Goal: Task Accomplishment & Management: Manage account settings

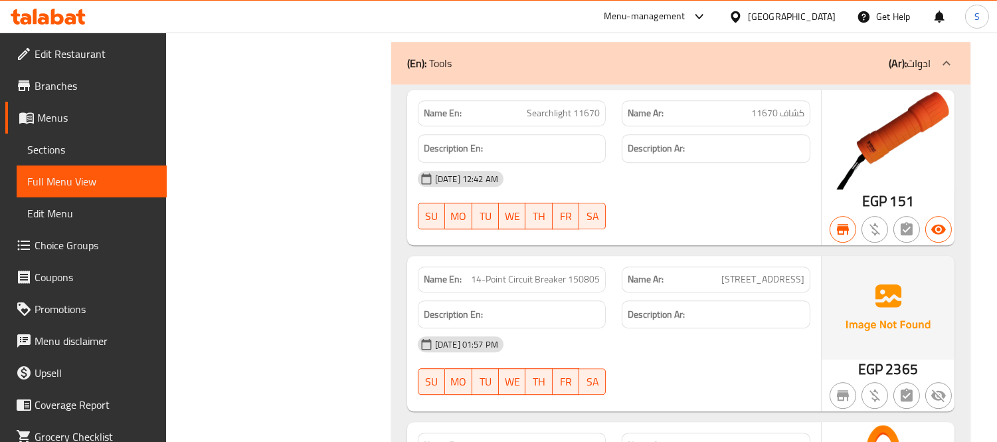
scroll to position [24779, 0]
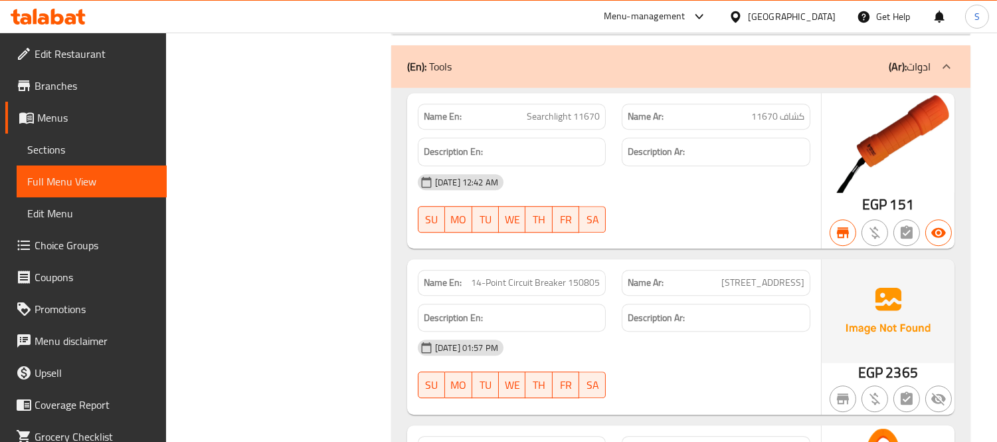
drag, startPoint x: 75, startPoint y: 83, endPoint x: 121, endPoint y: 105, distance: 50.8
click at [75, 83] on span "Branches" at bounding box center [96, 86] width 122 height 16
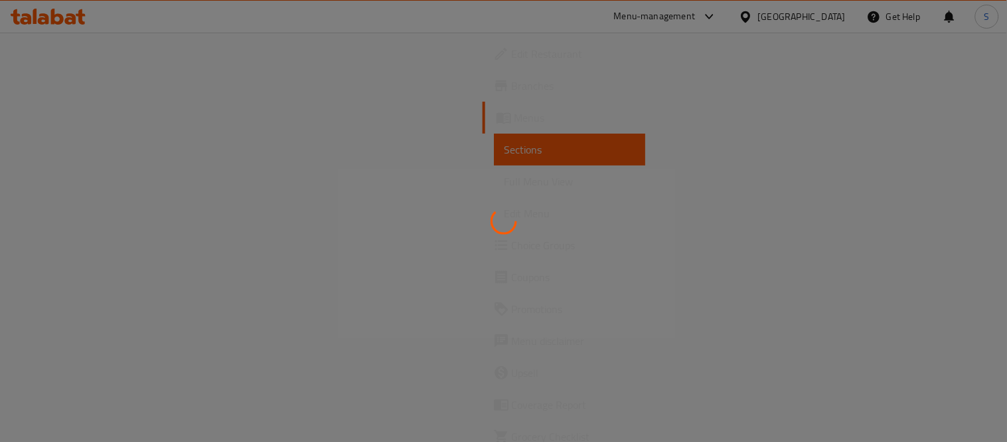
click at [58, 10] on div at bounding box center [503, 221] width 1007 height 442
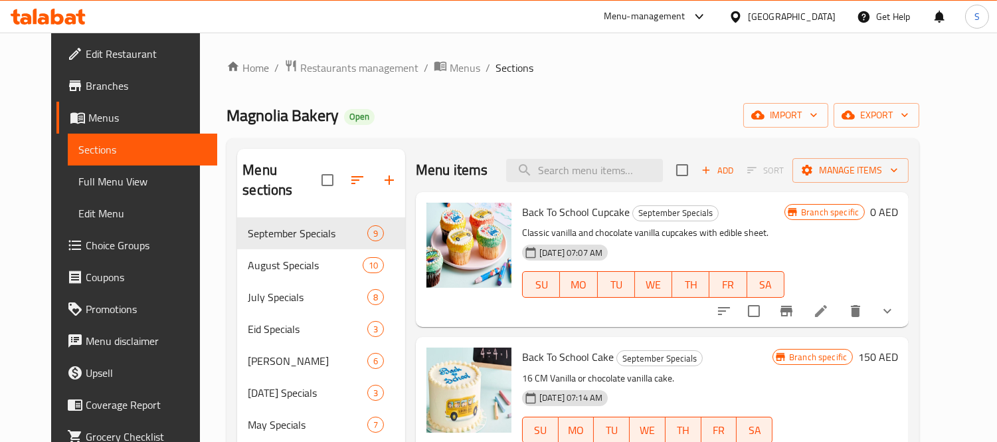
click at [57, 17] on icon at bounding box center [48, 17] width 75 height 16
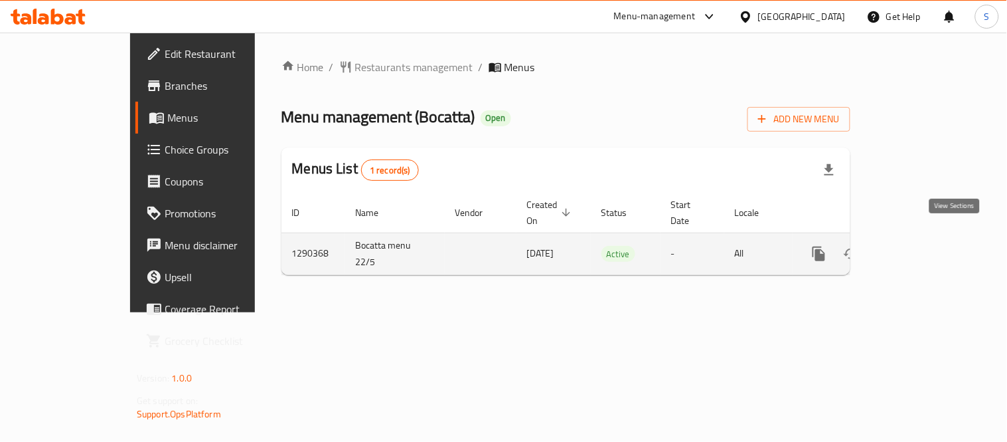
click at [923, 246] on icon "enhanced table" at bounding box center [915, 254] width 16 height 16
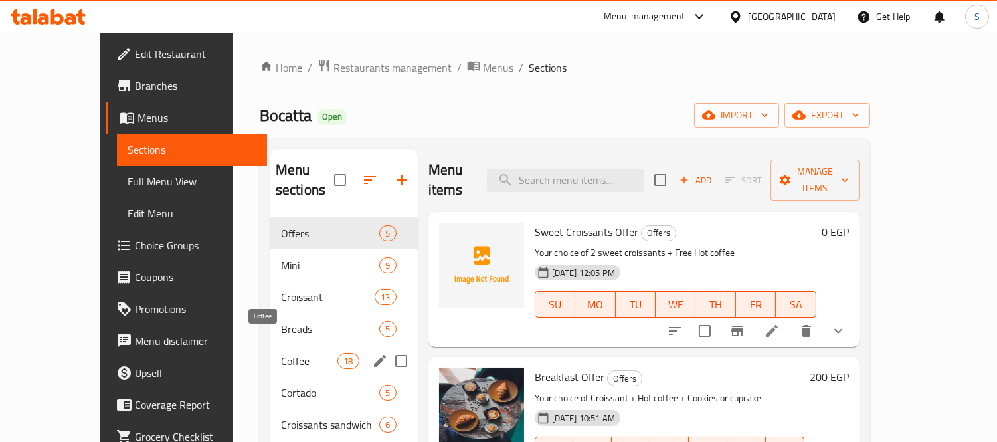
click at [281, 353] on span "Coffee" at bounding box center [309, 361] width 56 height 16
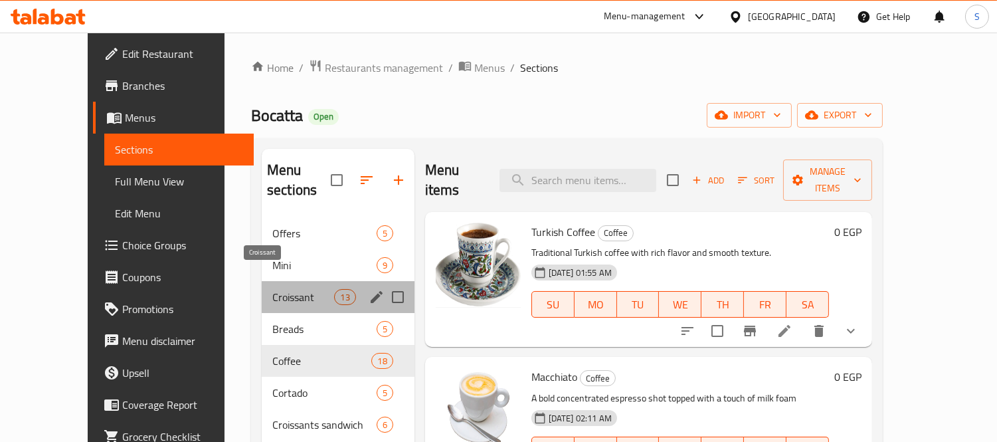
click at [273, 289] on span "Croissant" at bounding box center [303, 297] width 62 height 16
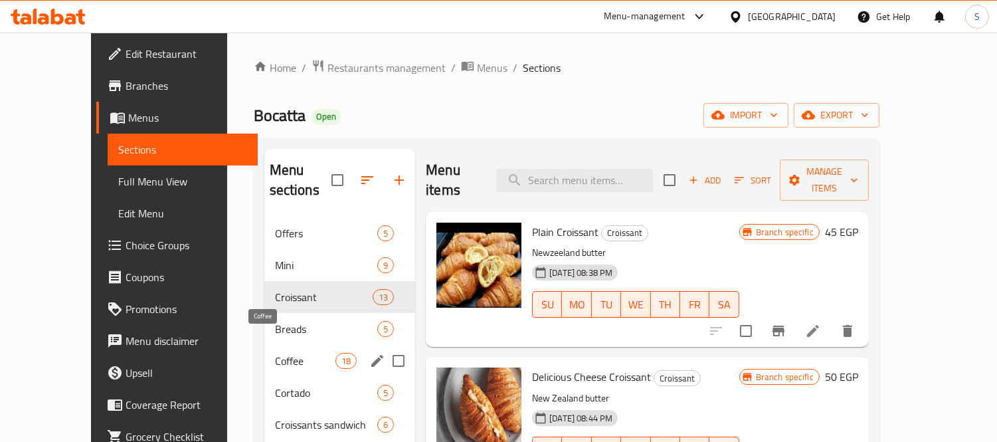
click at [275, 353] on span "Coffee" at bounding box center [305, 361] width 60 height 16
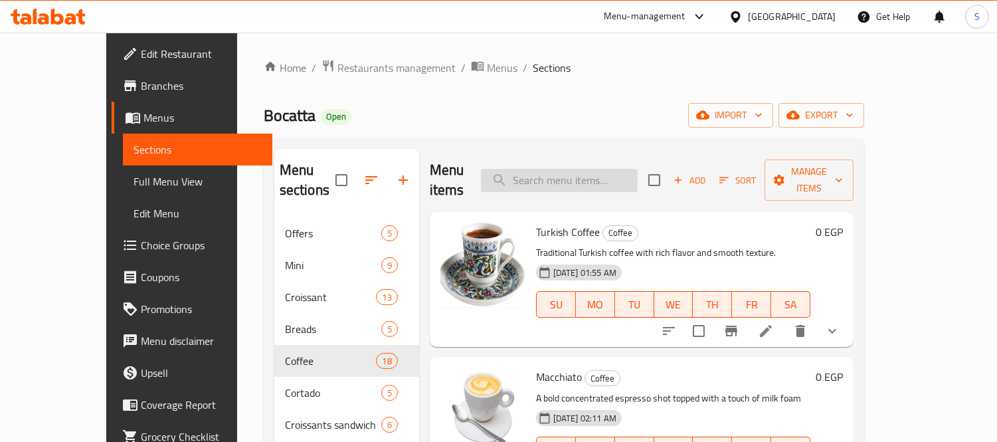
click at [615, 175] on input "search" at bounding box center [559, 180] width 157 height 23
paste input "croissant and coffee before"
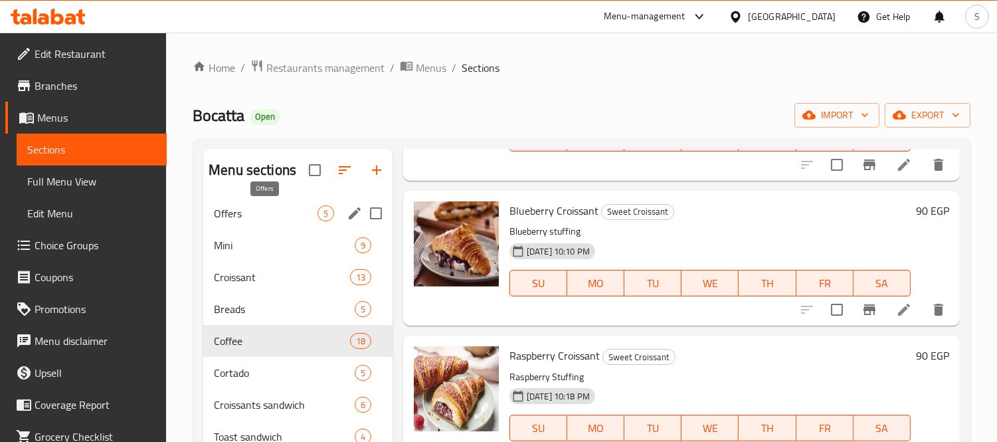
type input "croissant"
click at [280, 215] on span "Offers" at bounding box center [266, 213] width 104 height 16
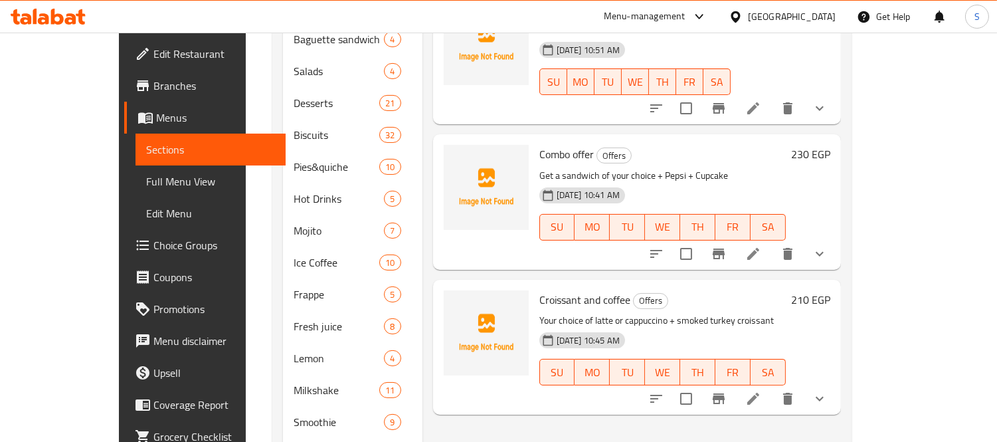
scroll to position [516, 0]
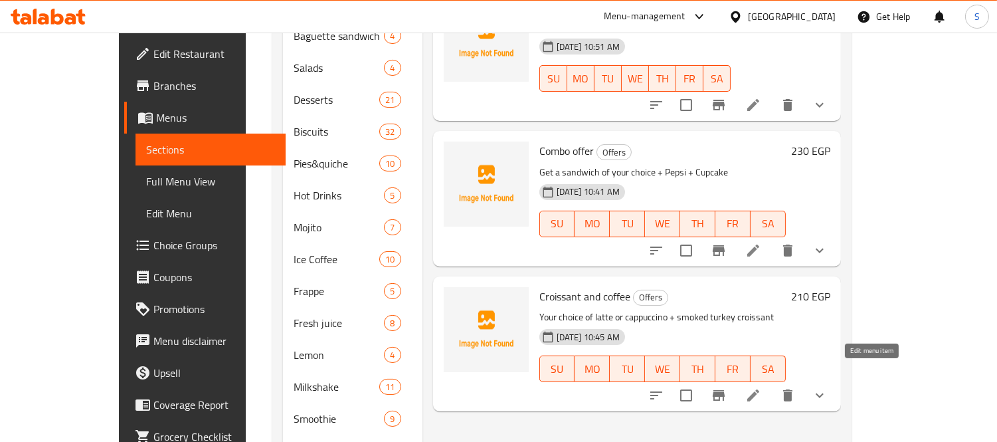
click at [761, 387] on icon at bounding box center [753, 395] width 16 height 16
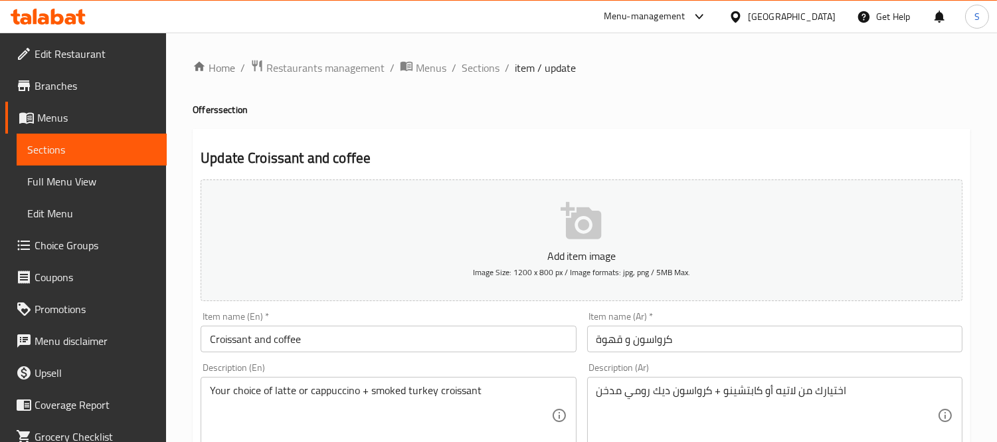
click at [58, 86] on span "Branches" at bounding box center [96, 86] width 122 height 16
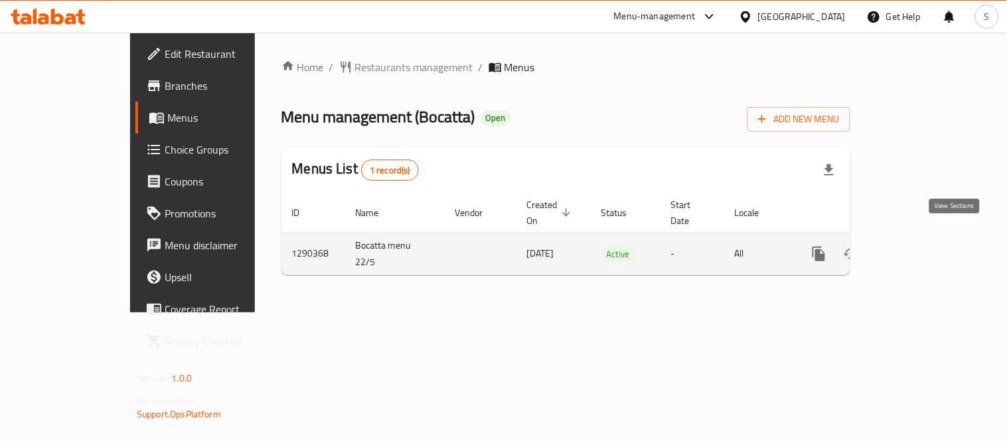
click at [923, 246] on icon "enhanced table" at bounding box center [915, 254] width 16 height 16
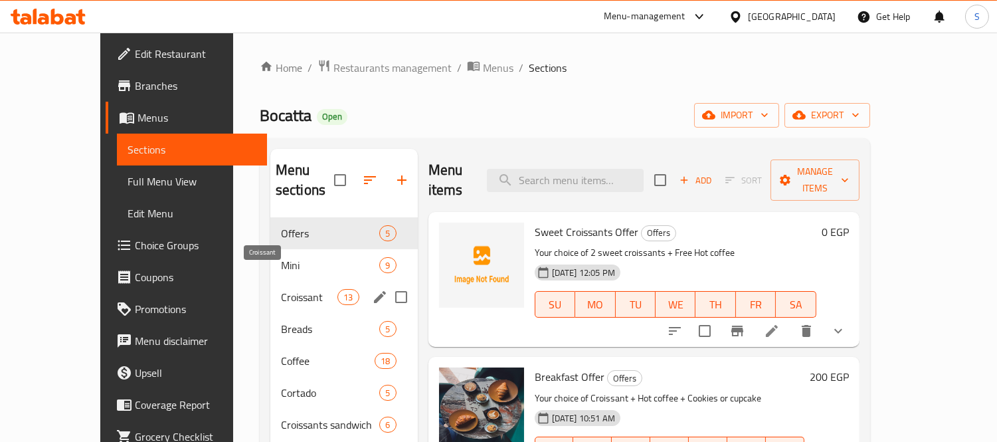
click at [281, 289] on span "Croissant" at bounding box center [309, 297] width 56 height 16
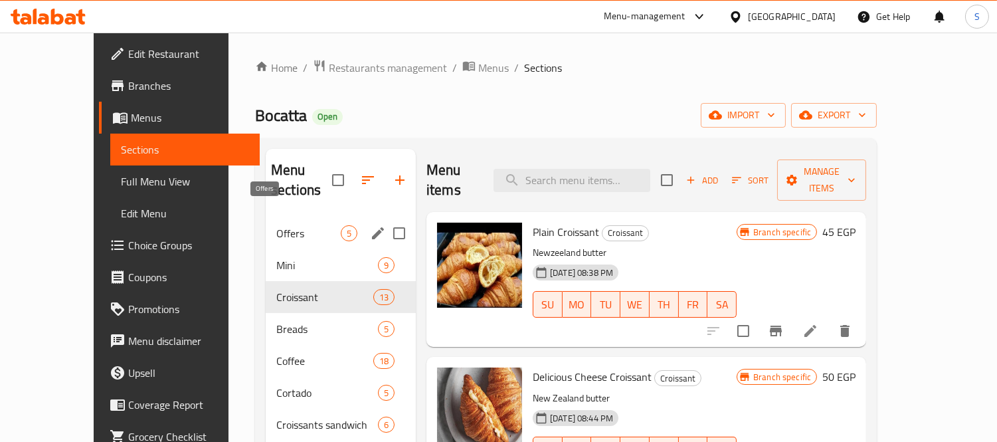
click at [276, 225] on span "Offers" at bounding box center [308, 233] width 64 height 16
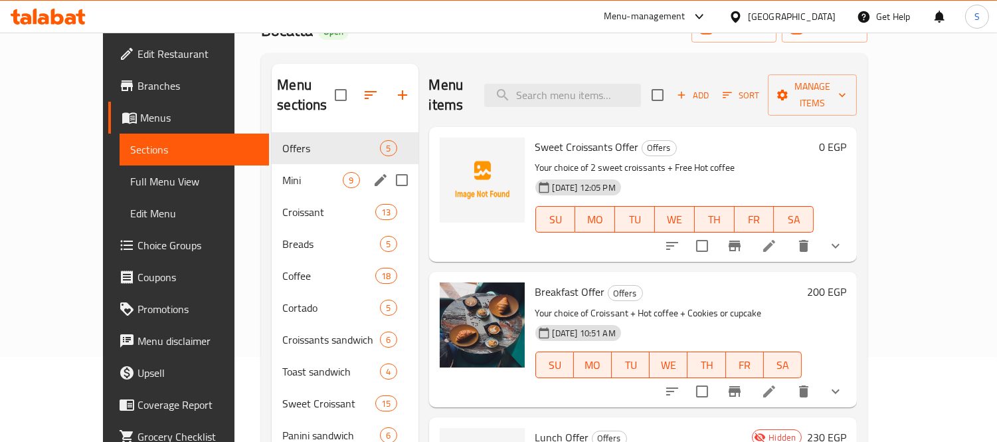
scroll to position [74, 0]
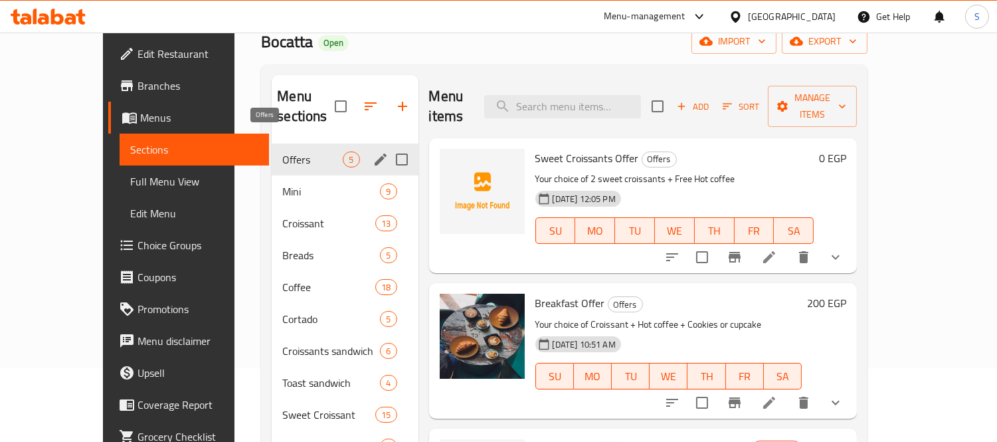
drag, startPoint x: 243, startPoint y: 143, endPoint x: 308, endPoint y: 157, distance: 66.6
click at [282, 151] on span "Offers" at bounding box center [312, 159] width 60 height 16
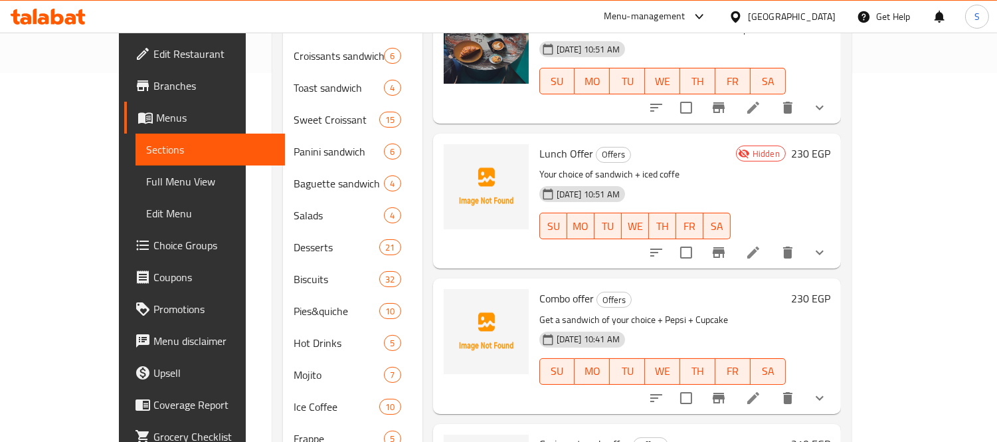
scroll to position [562, 0]
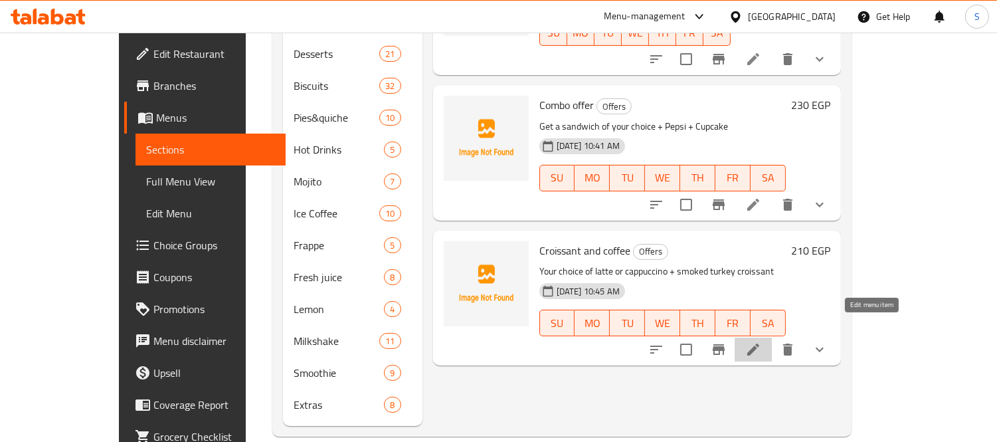
click at [761, 341] on icon at bounding box center [753, 349] width 16 height 16
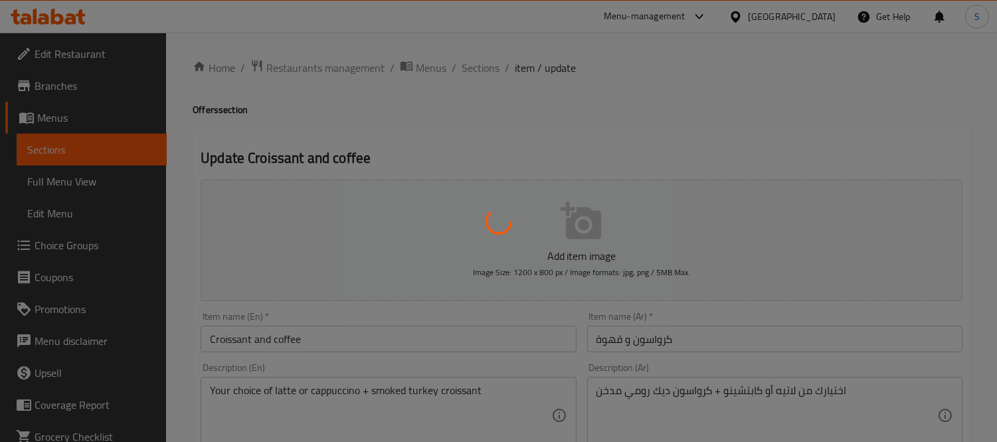
type input "اختيار المشروب"
type input "1"
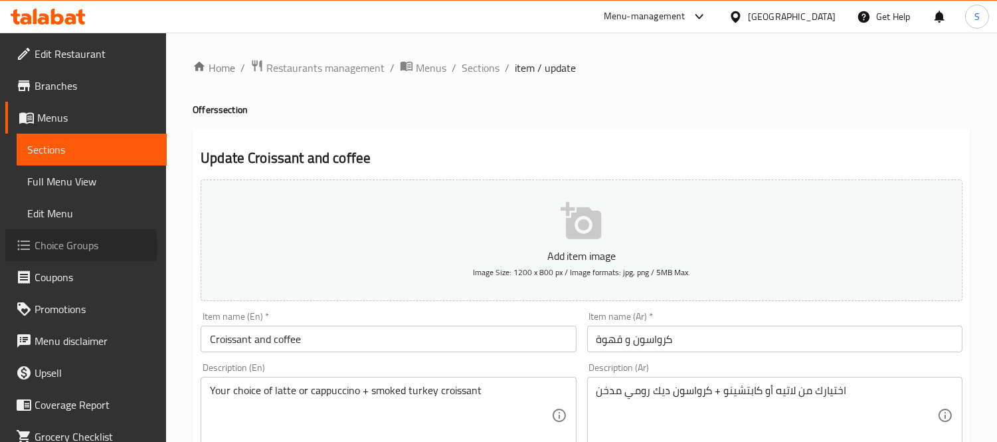
click at [64, 246] on span "Choice Groups" at bounding box center [96, 245] width 122 height 16
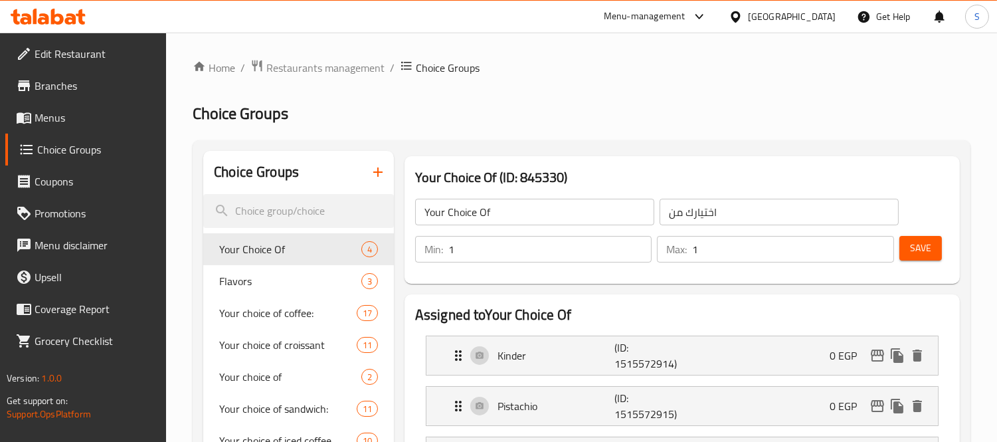
click at [60, 93] on span "Branches" at bounding box center [96, 86] width 122 height 16
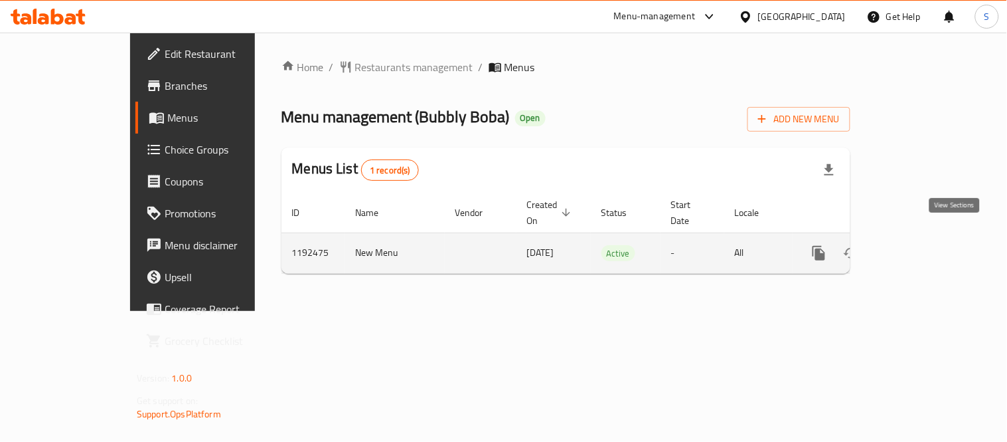
click at [923, 245] on icon "enhanced table" at bounding box center [915, 253] width 16 height 16
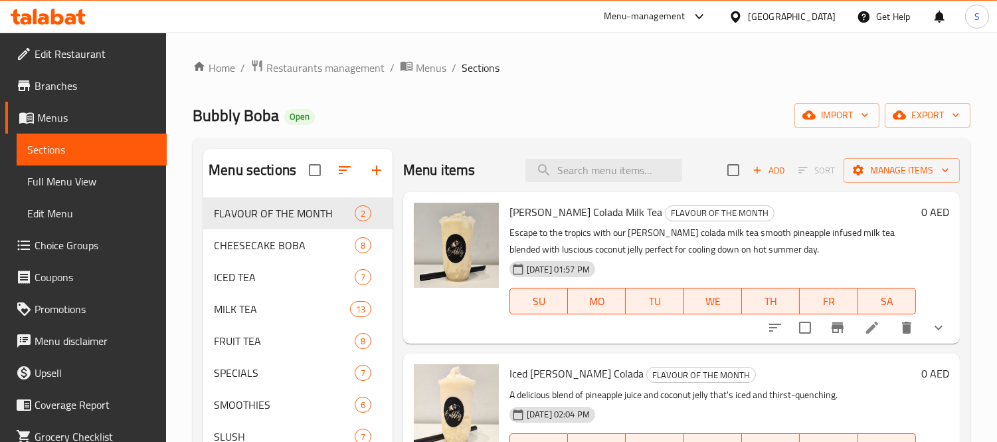
click at [626, 182] on div "Menu items Add Sort Manage items" at bounding box center [681, 170] width 557 height 43
click at [626, 177] on input "search" at bounding box center [603, 170] width 157 height 23
paste input "Classic Pancakes"
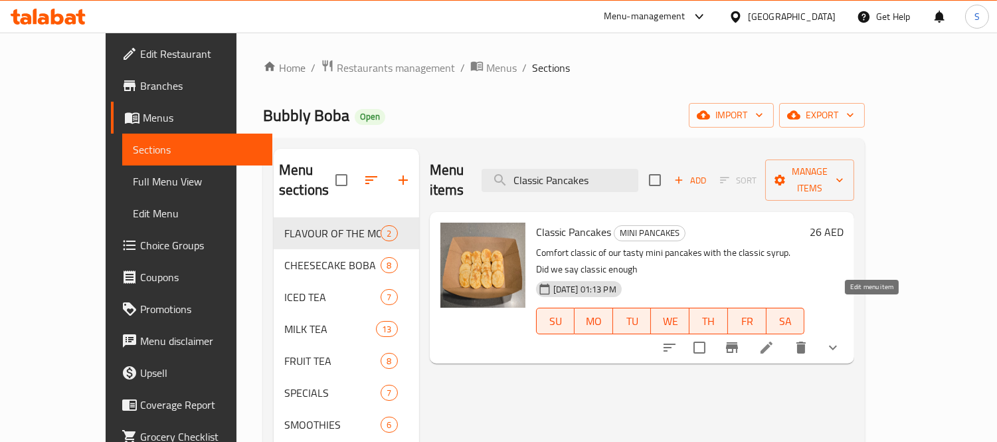
type input "Classic Pancakes"
click at [772, 341] on icon at bounding box center [766, 347] width 12 height 12
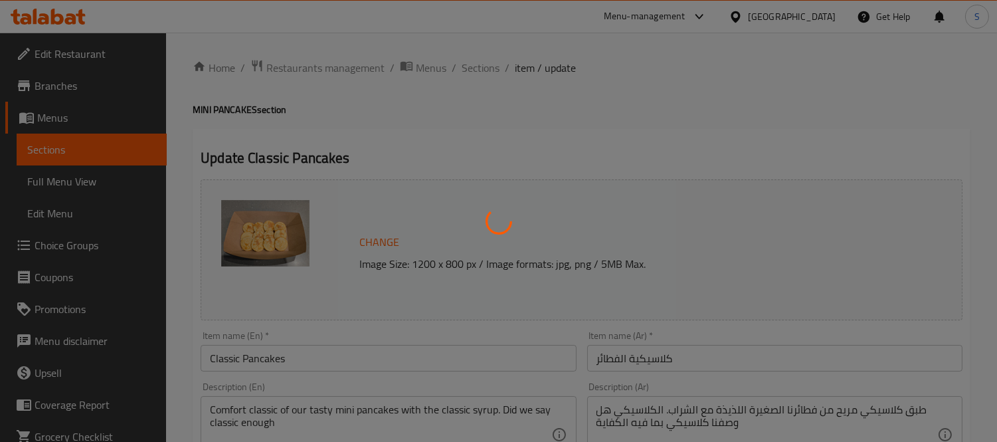
click at [54, 155] on div at bounding box center [498, 221] width 997 height 442
click at [545, 157] on div at bounding box center [498, 221] width 997 height 442
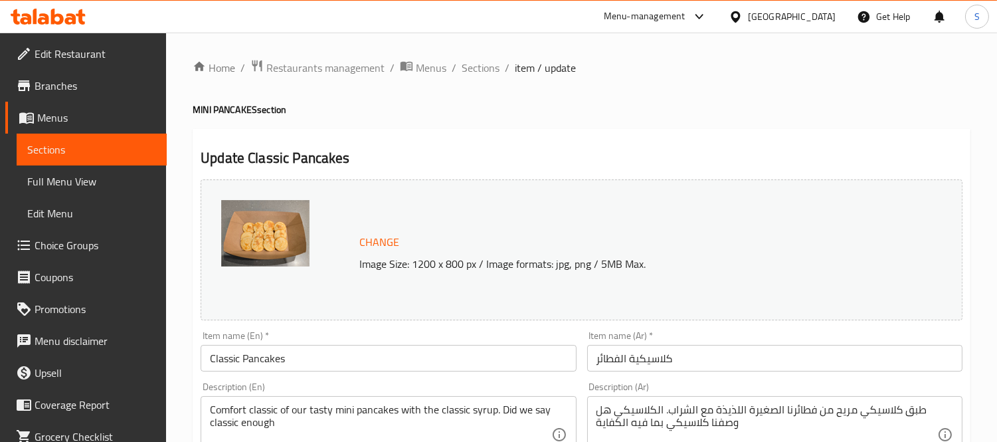
click at [227, 103] on h4 "MINI PANCAKES section" at bounding box center [582, 109] width 778 height 13
click at [227, 108] on h4 "MINI PANCAKES section" at bounding box center [582, 109] width 778 height 13
click at [270, 112] on h4 "MINI PANCAKES section" at bounding box center [582, 109] width 778 height 13
click at [306, 153] on h2 "Update Classic Pancakes" at bounding box center [582, 158] width 762 height 20
click at [490, 65] on span "Sections" at bounding box center [481, 68] width 38 height 16
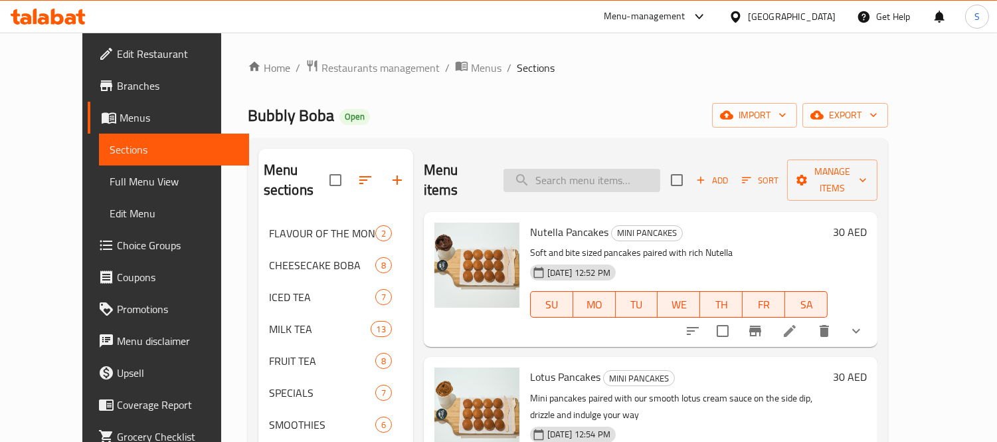
click at [575, 169] on input "search" at bounding box center [581, 180] width 157 height 23
paste input "Classic Pancakes"
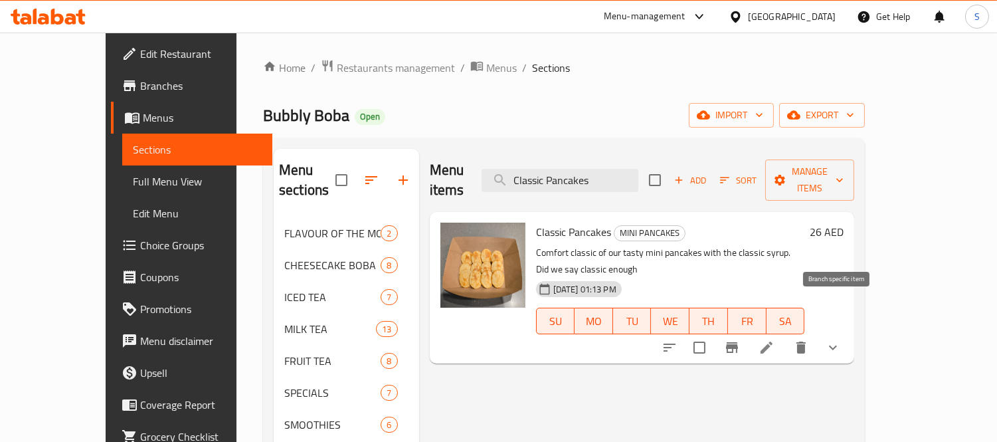
type input "Classic Pancakes"
click at [748, 331] on button "Branch-specific-item" at bounding box center [732, 347] width 32 height 32
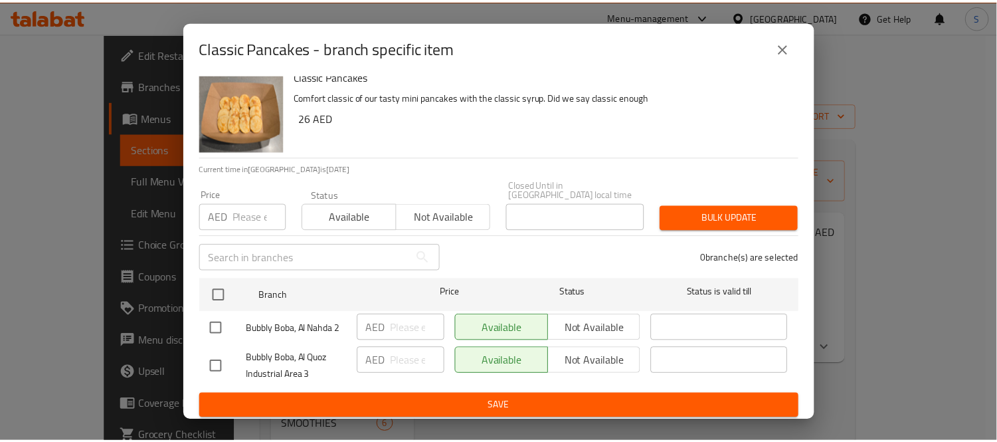
scroll to position [16, 0]
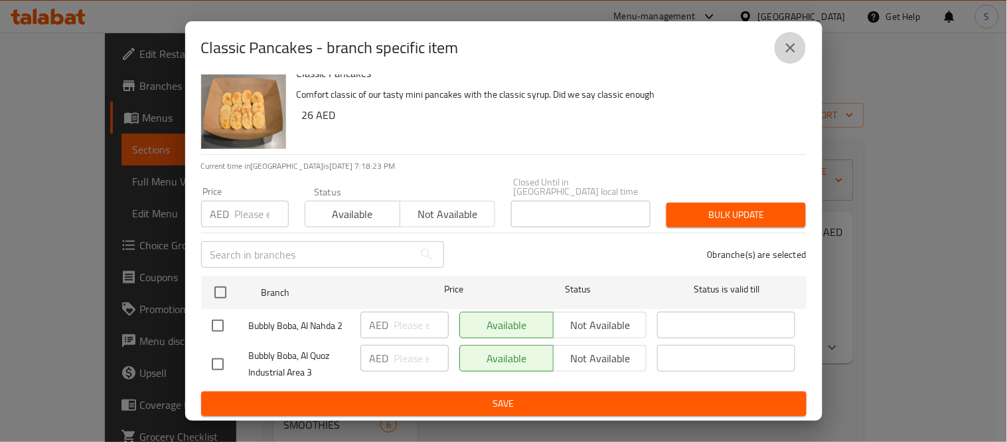
click at [802, 50] on button "close" at bounding box center [791, 48] width 32 height 32
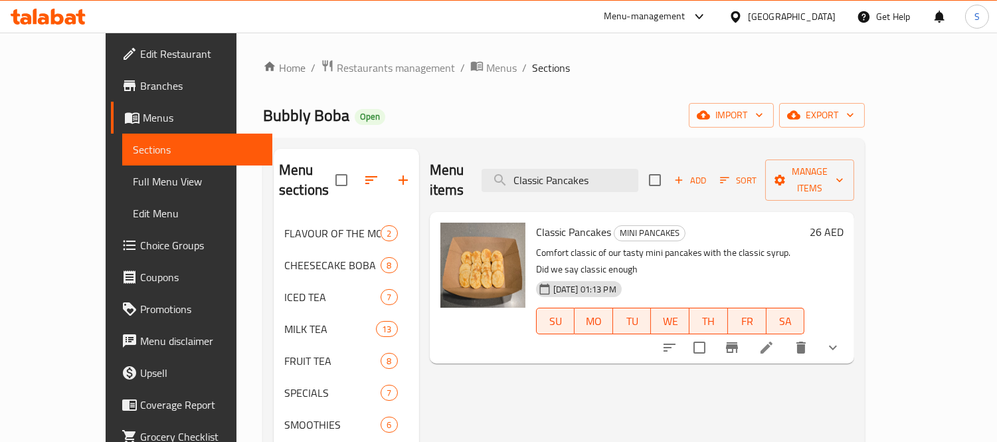
click at [849, 331] on button "show more" at bounding box center [833, 347] width 32 height 32
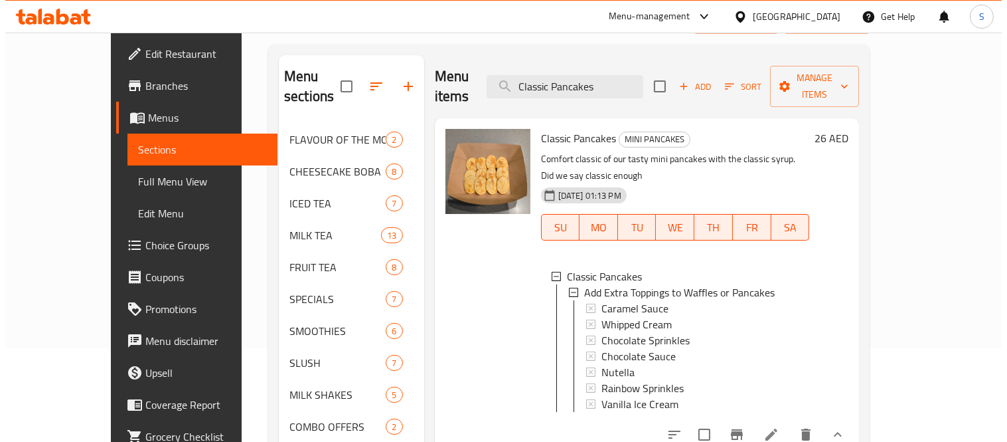
scroll to position [147, 0]
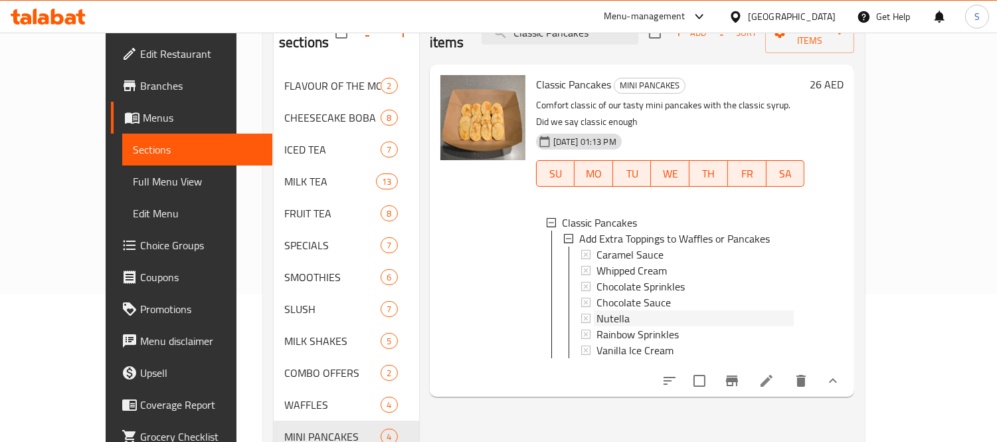
click at [596, 310] on span "Nutella" at bounding box center [612, 318] width 33 height 16
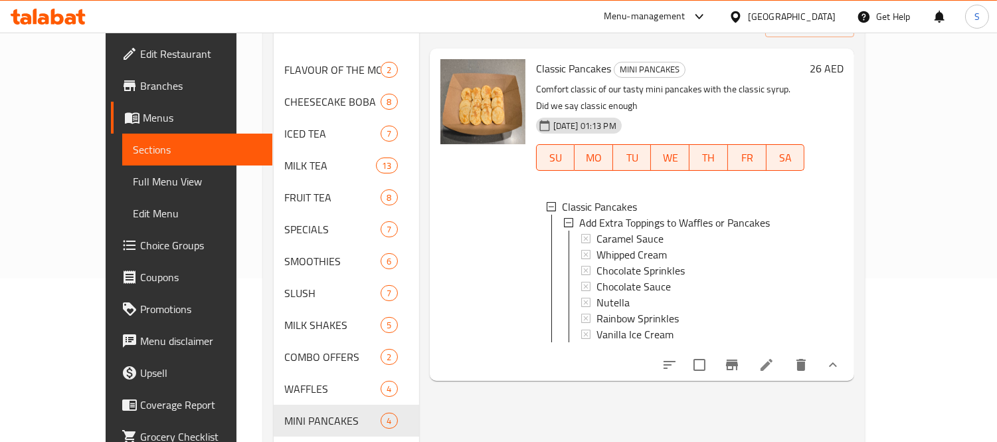
scroll to position [160, 0]
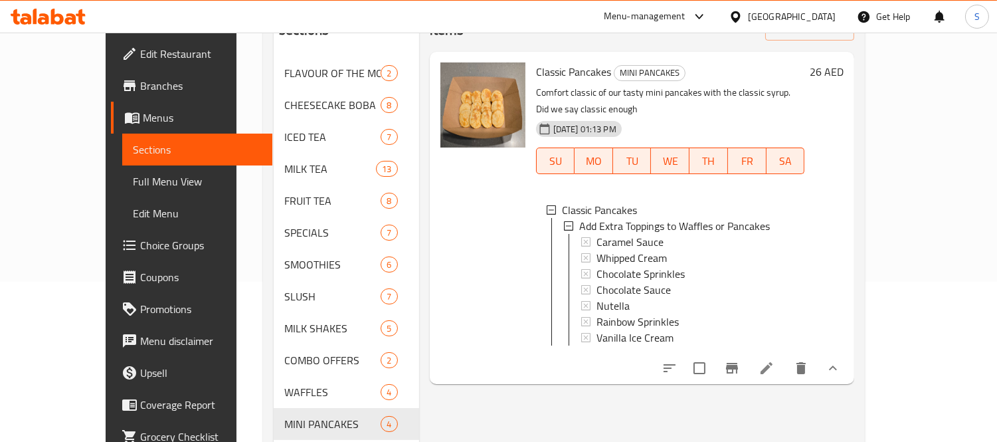
click at [596, 298] on span "Nutella" at bounding box center [612, 306] width 33 height 16
click at [140, 88] on span "Branches" at bounding box center [201, 86] width 122 height 16
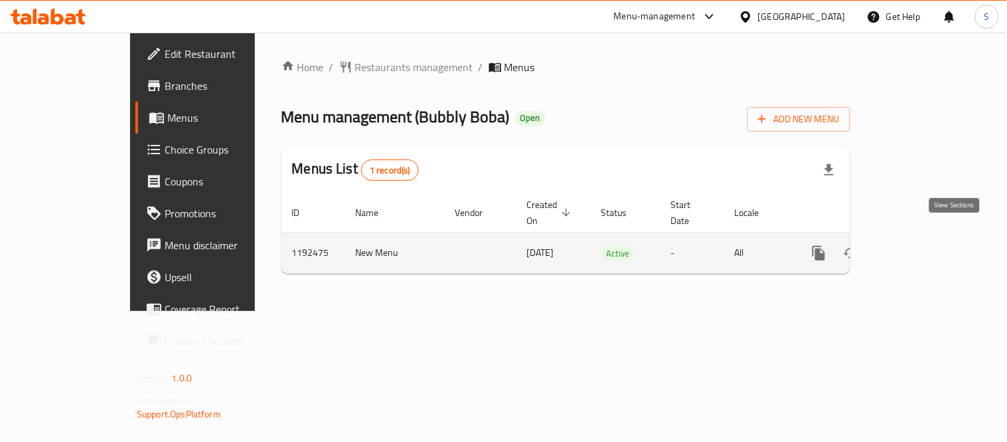
click at [921, 247] on icon "enhanced table" at bounding box center [915, 253] width 12 height 12
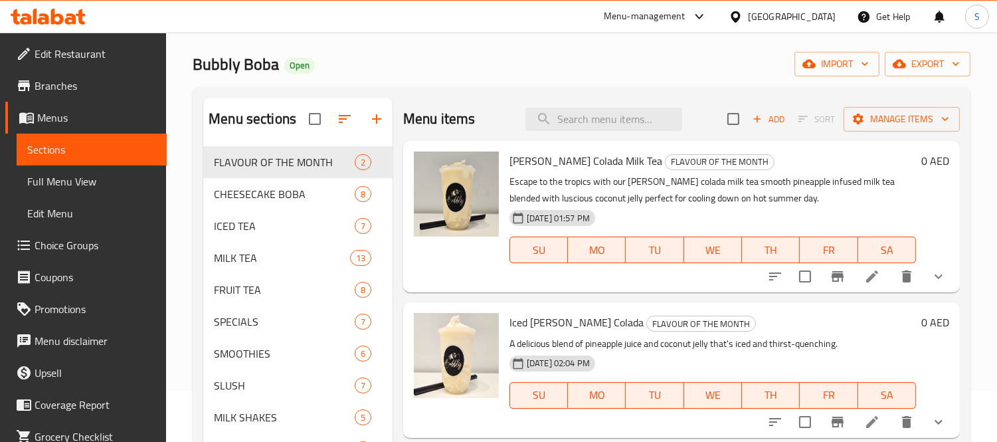
scroll to position [74, 0]
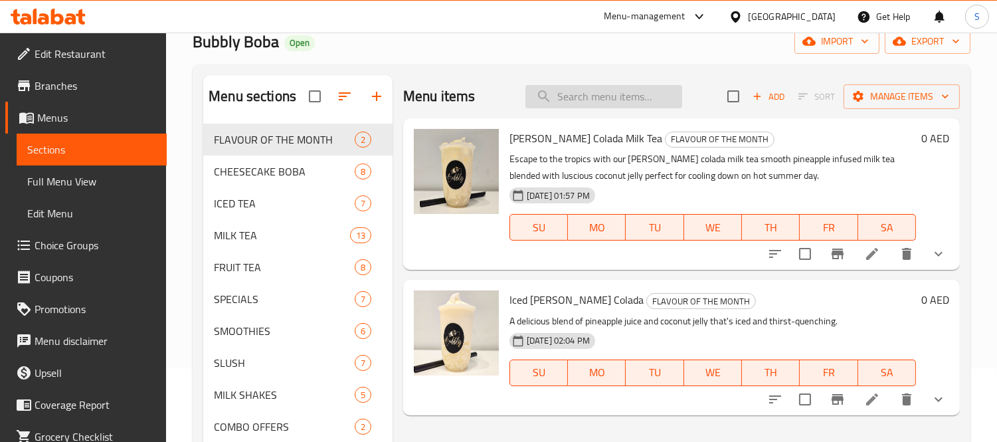
click at [610, 101] on input "search" at bounding box center [603, 96] width 157 height 23
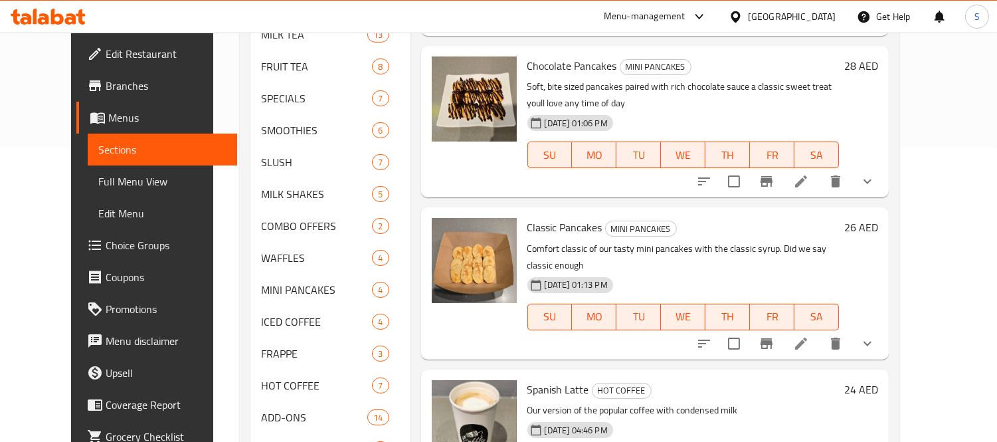
scroll to position [295, 0]
type input "pan"
click at [772, 337] on icon "Branch-specific-item" at bounding box center [766, 342] width 12 height 11
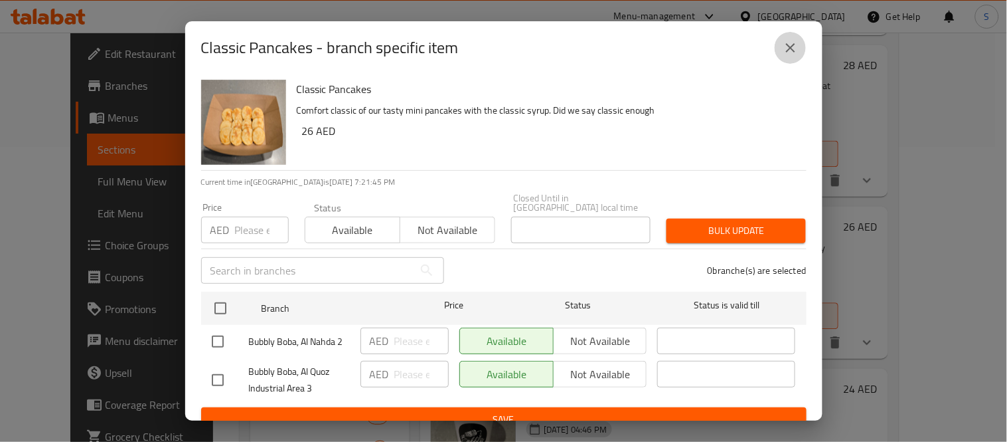
click at [788, 38] on button "close" at bounding box center [791, 48] width 32 height 32
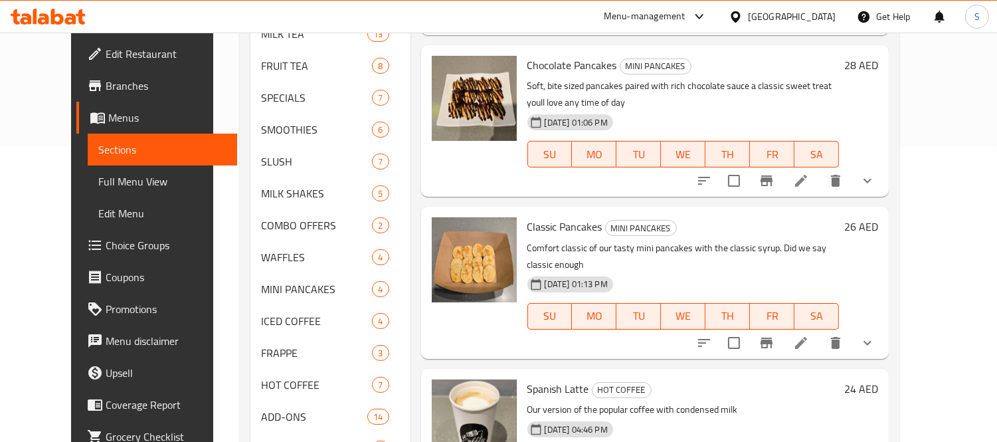
click at [875, 335] on icon "show more" at bounding box center [867, 343] width 16 height 16
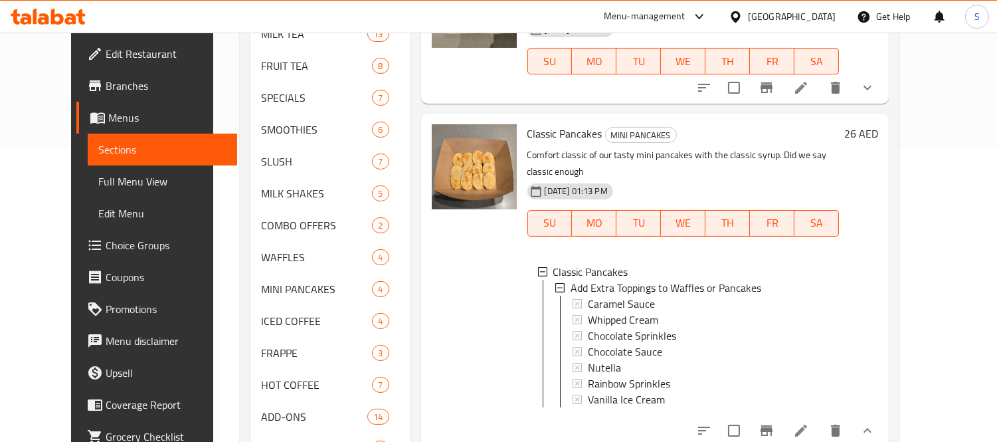
scroll to position [713, 0]
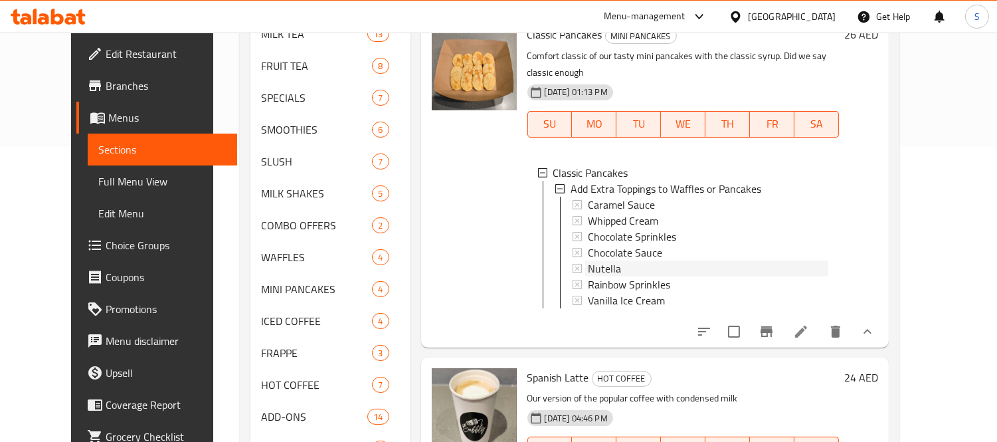
click at [590, 260] on span "Nutella" at bounding box center [604, 268] width 33 height 16
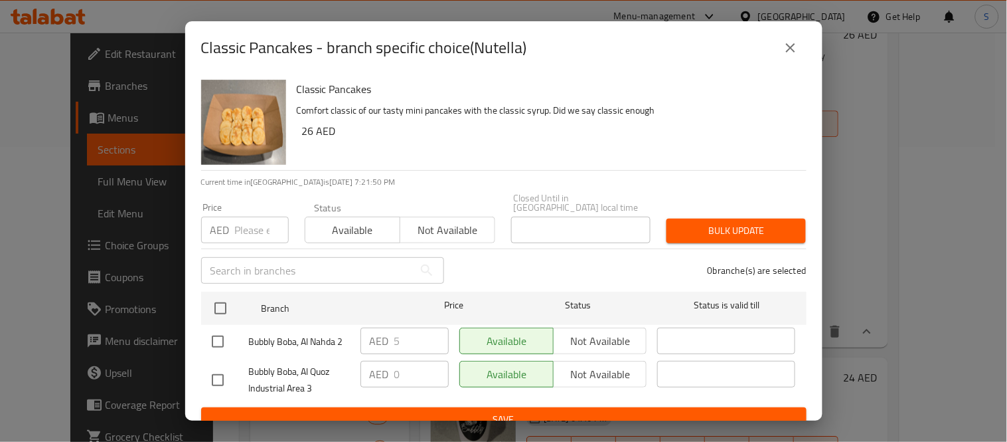
click at [216, 381] on input "checkbox" at bounding box center [218, 380] width 28 height 28
checkbox input "true"
click at [596, 379] on span "Not available" at bounding box center [600, 374] width 83 height 19
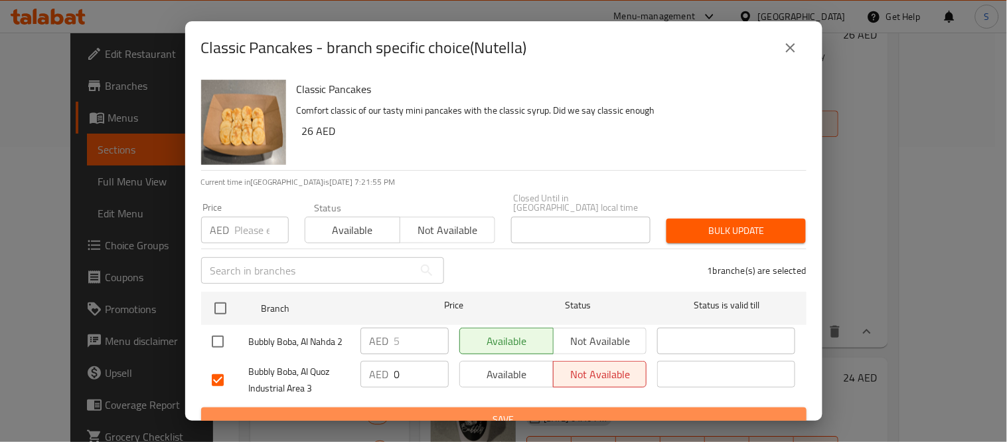
click at [565, 412] on span "Save" at bounding box center [504, 419] width 584 height 17
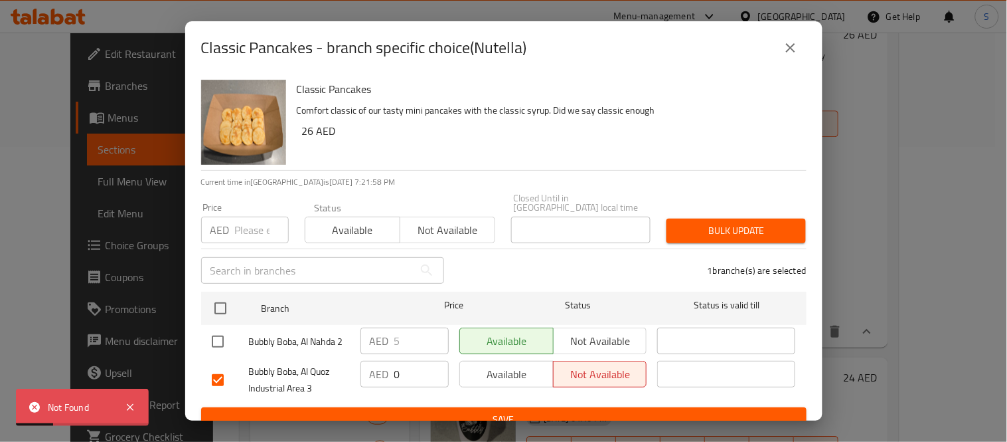
click at [725, 232] on span "Bulk update" at bounding box center [736, 230] width 118 height 17
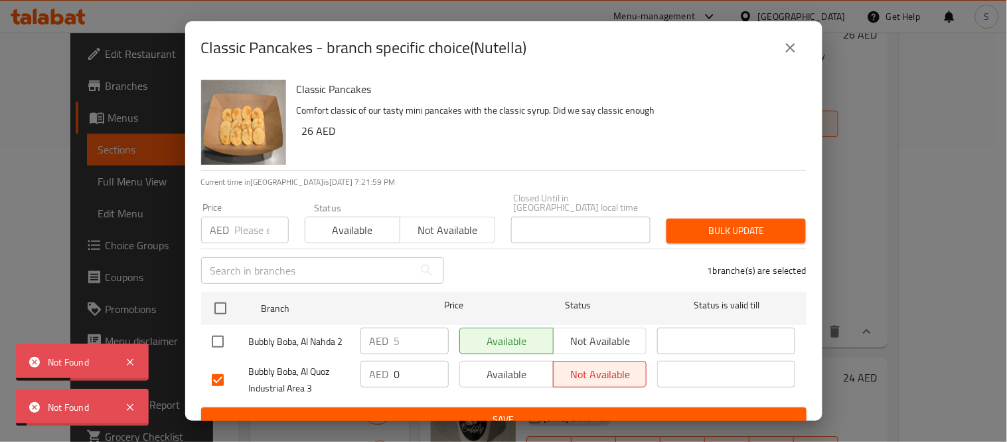
click at [220, 307] on input "checkbox" at bounding box center [221, 308] width 28 height 28
checkbox input "true"
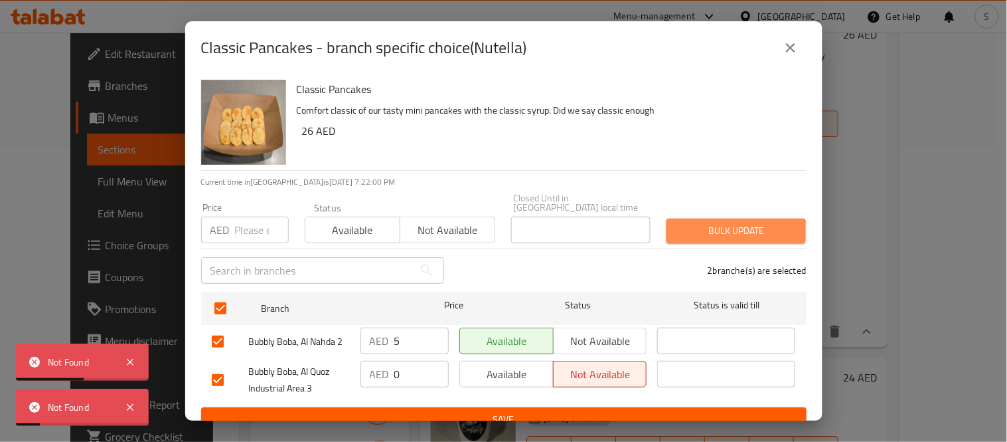
click at [717, 239] on button "Bulk update" at bounding box center [736, 230] width 139 height 25
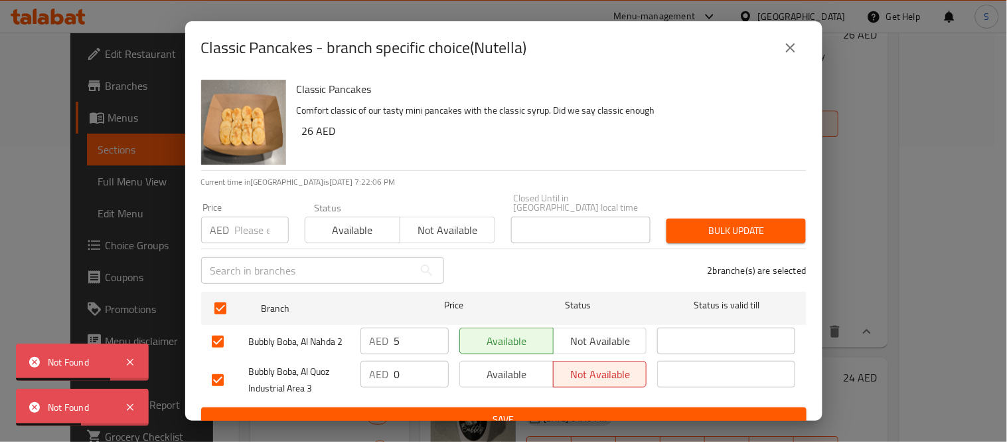
click at [795, 48] on icon "close" at bounding box center [791, 48] width 16 height 16
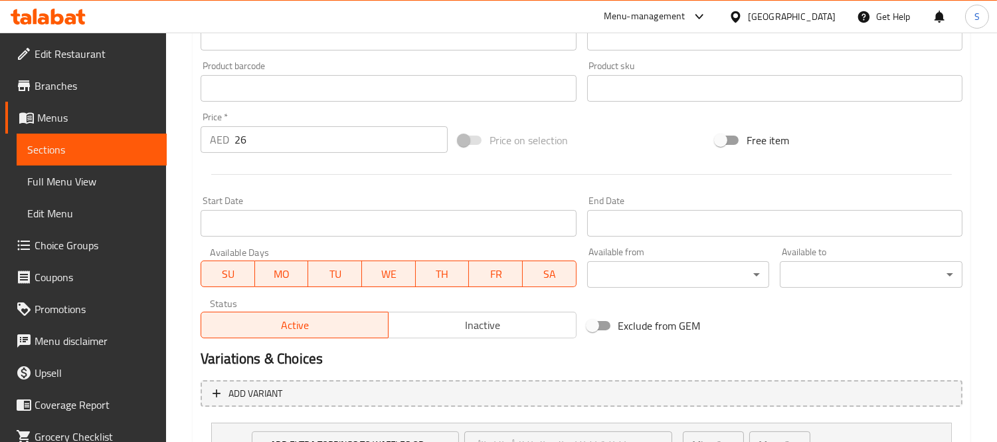
scroll to position [553, 0]
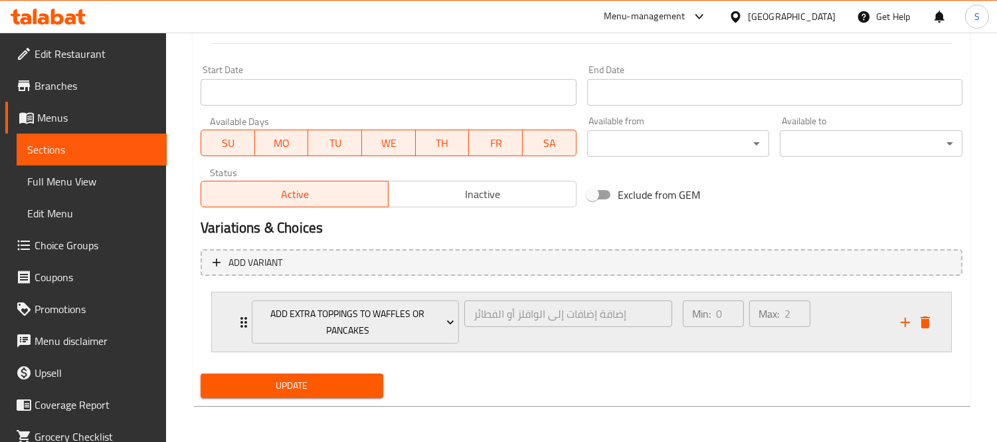
click at [827, 310] on div "Min: 0 ​ Max: 2 ​" at bounding box center [784, 321] width 218 height 59
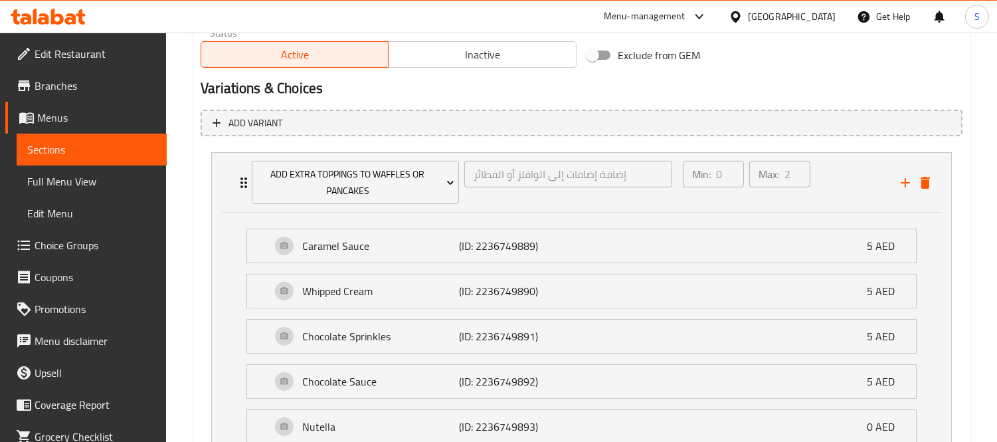
scroll to position [848, 0]
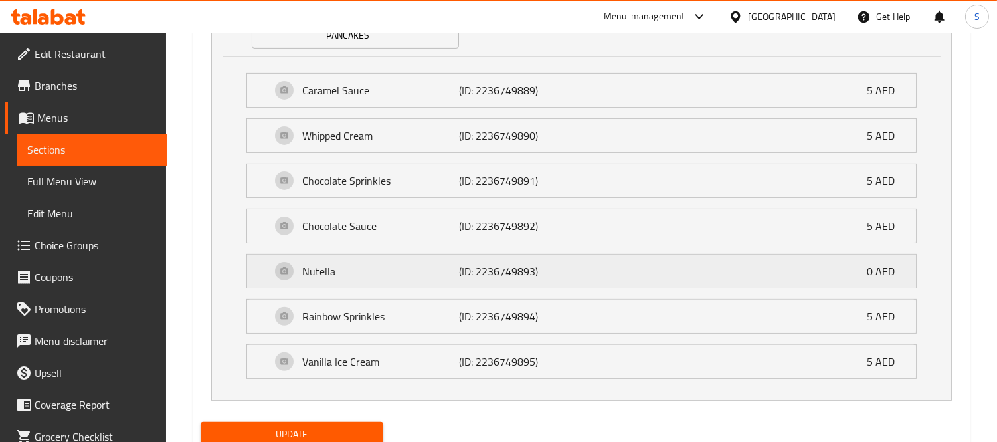
click at [860, 275] on div "Nutella (ID: 2236749893) 0 AED" at bounding box center [585, 270] width 629 height 33
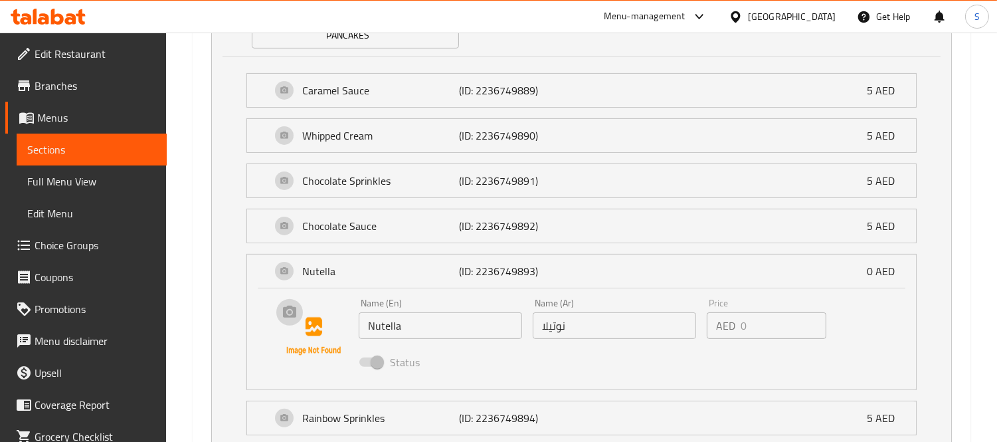
click at [308, 357] on img at bounding box center [313, 336] width 85 height 85
click at [64, 117] on span "Menus" at bounding box center [96, 118] width 119 height 16
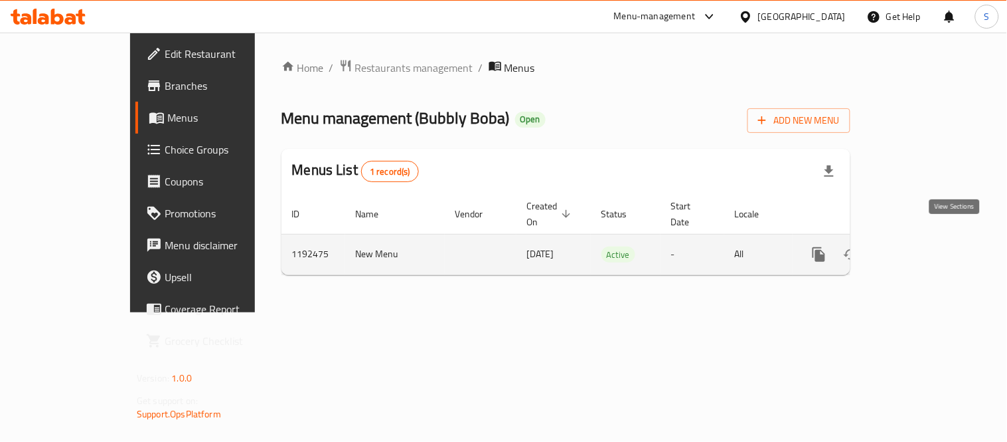
click at [923, 246] on icon "enhanced table" at bounding box center [915, 254] width 16 height 16
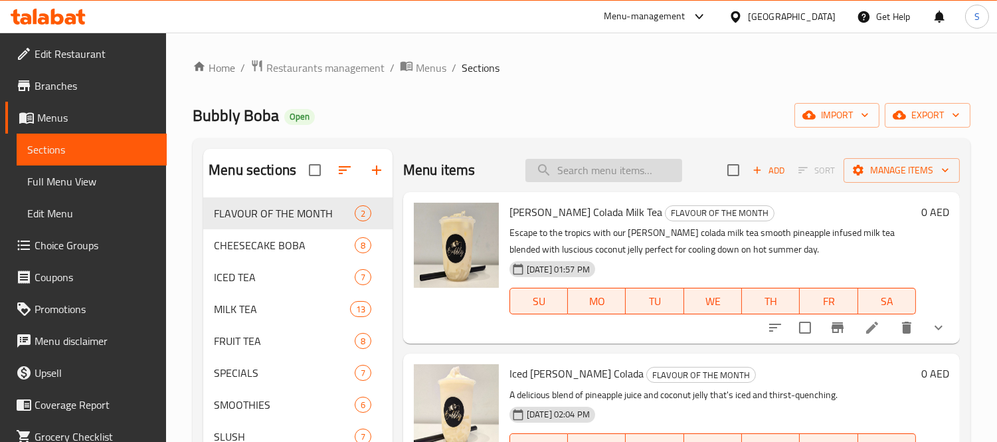
click at [594, 162] on input "search" at bounding box center [603, 170] width 157 height 23
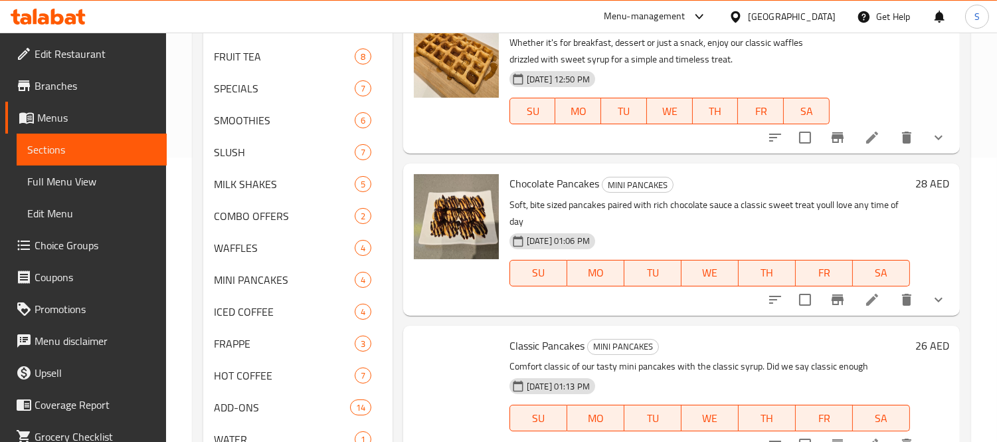
scroll to position [339, 0]
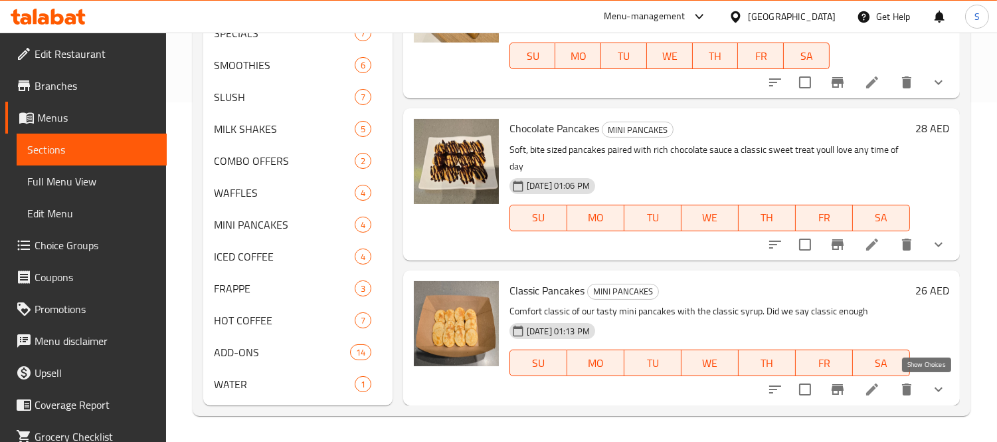
type input "class"
click at [930, 385] on icon "show more" at bounding box center [938, 389] width 16 height 16
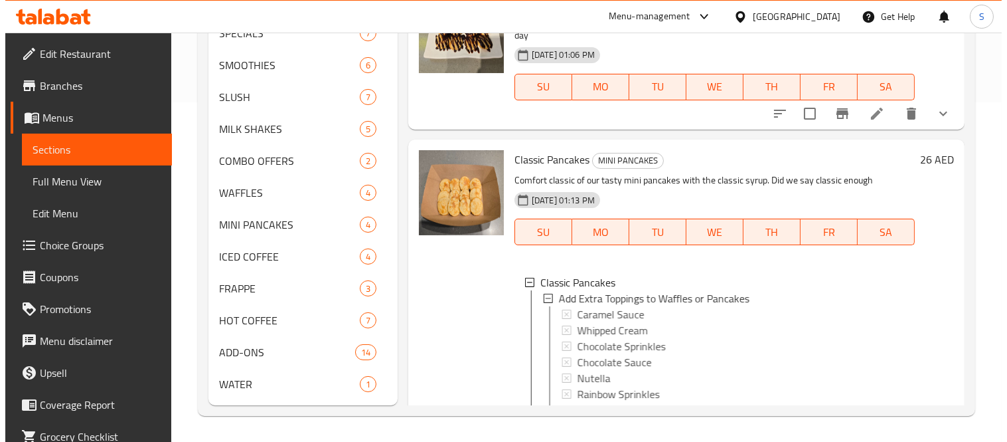
scroll to position [1036, 0]
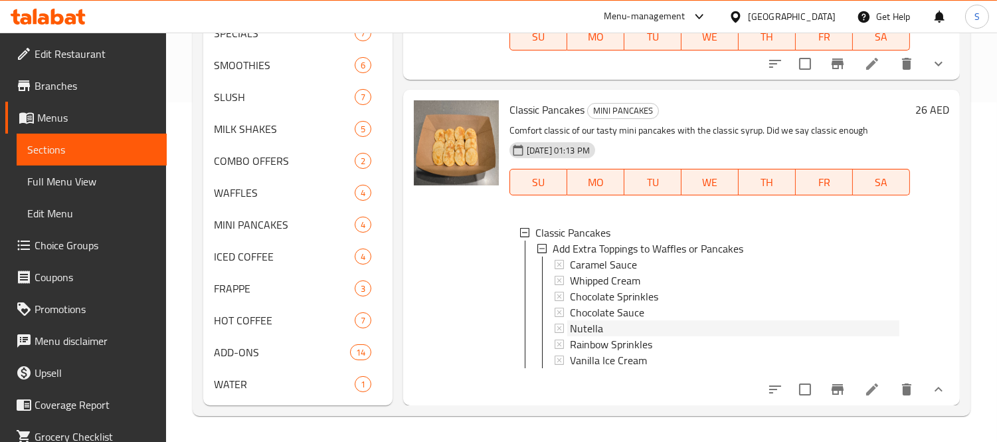
click at [591, 320] on span "Nutella" at bounding box center [586, 328] width 33 height 16
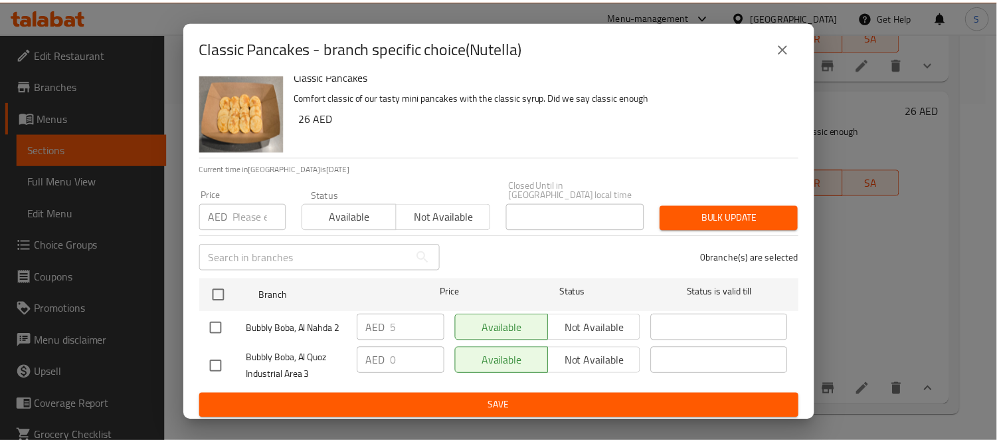
scroll to position [16, 0]
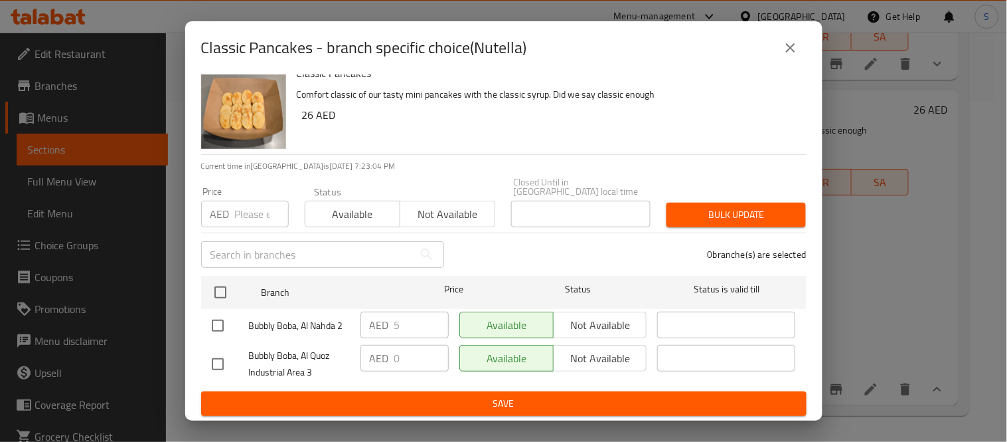
click at [215, 367] on input "checkbox" at bounding box center [218, 364] width 28 height 28
checkbox input "true"
click at [579, 355] on span "Not available" at bounding box center [600, 358] width 83 height 19
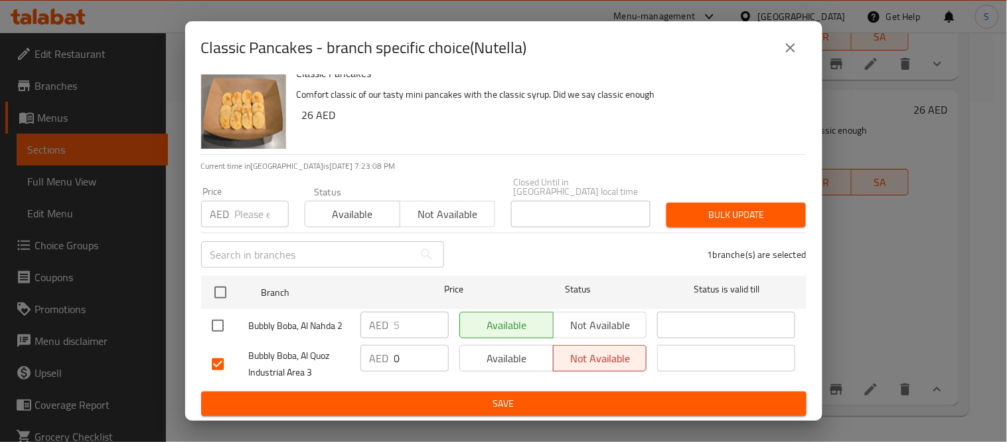
click at [503, 408] on span "Save" at bounding box center [504, 403] width 584 height 17
click at [786, 52] on icon "close" at bounding box center [791, 48] width 16 height 16
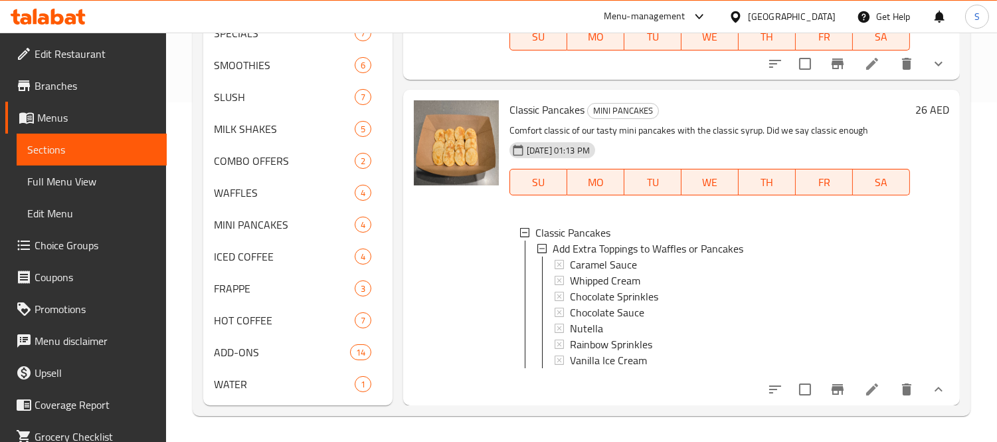
click at [57, 242] on span "Choice Groups" at bounding box center [96, 245] width 122 height 16
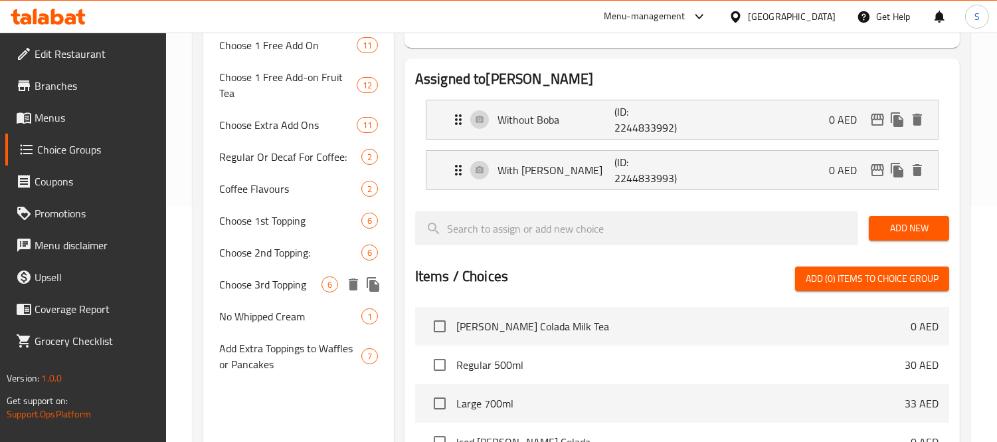
scroll to position [262, 0]
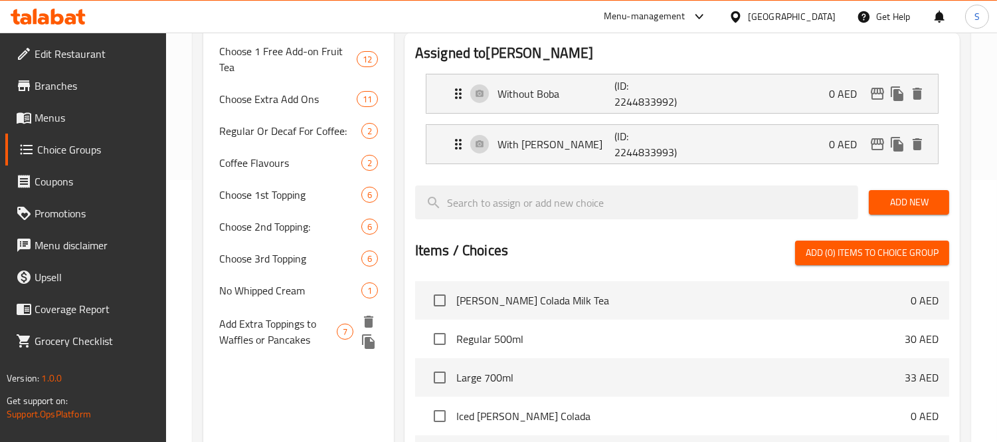
click at [323, 328] on span "Add Extra Toppings to Waffles or Pancakes" at bounding box center [278, 331] width 118 height 32
type input "Add Extra Toppings to Waffles or Pancakes"
type input "إضافة إضافات إلى الوافلز أو الفطائر"
type input "0"
type input "2"
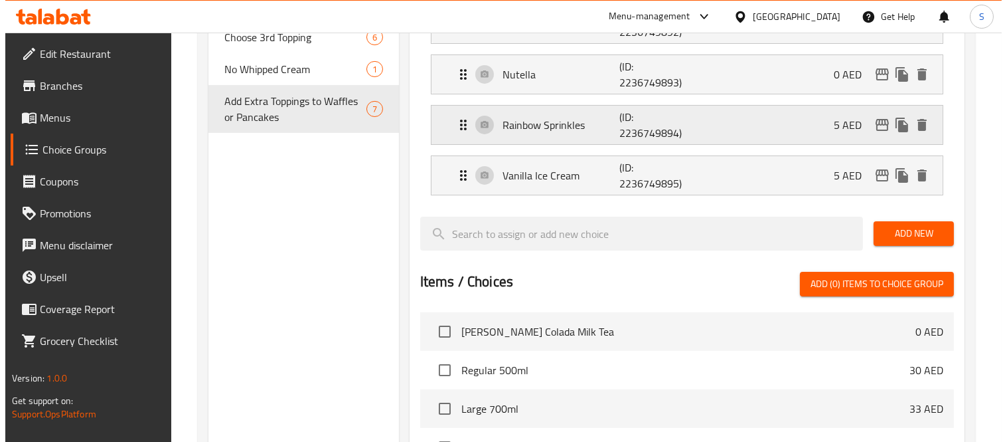
scroll to position [409, 0]
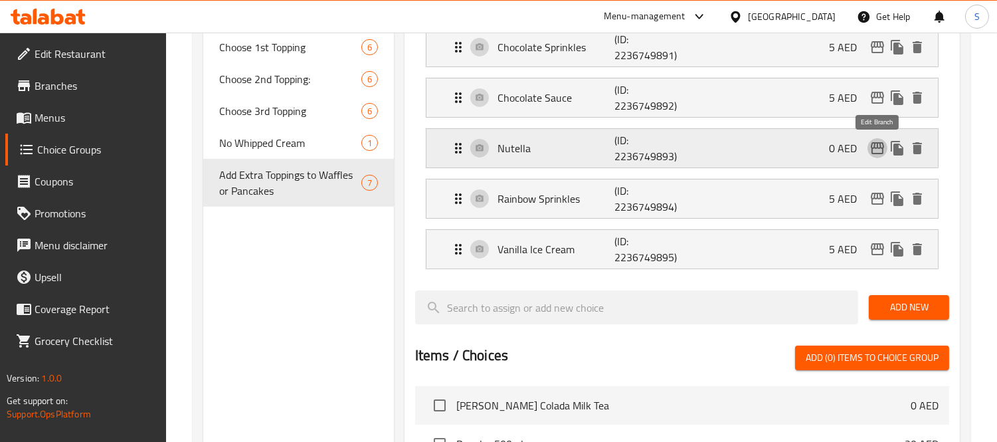
click at [875, 151] on icon "edit" at bounding box center [877, 148] width 16 height 16
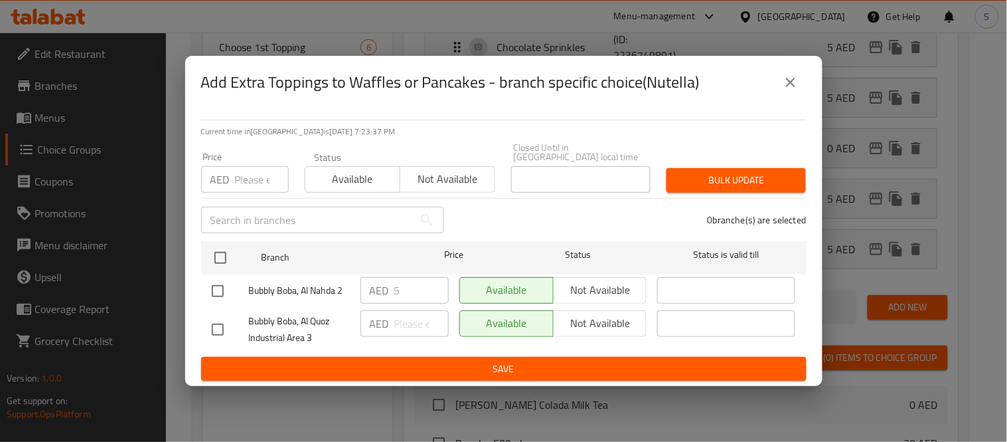
click at [226, 329] on input "checkbox" at bounding box center [218, 329] width 28 height 28
checkbox input "true"
click at [592, 321] on span "Not available" at bounding box center [600, 322] width 83 height 19
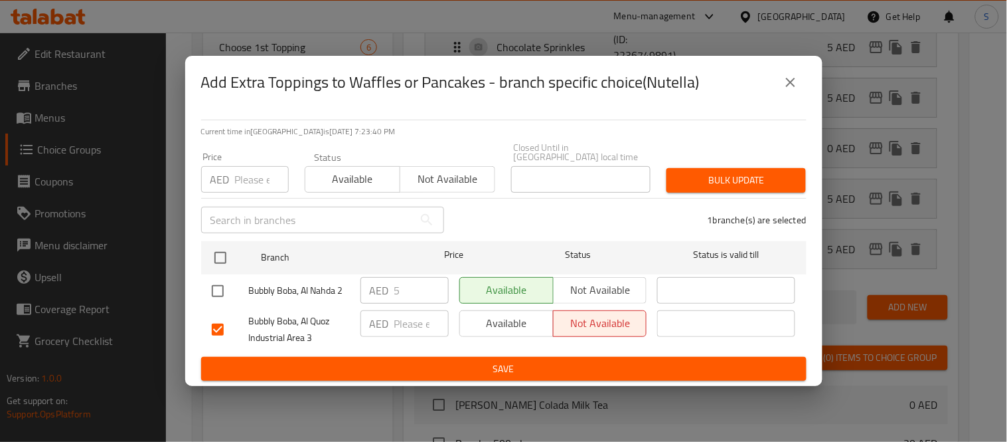
click at [531, 367] on span "Save" at bounding box center [504, 369] width 584 height 17
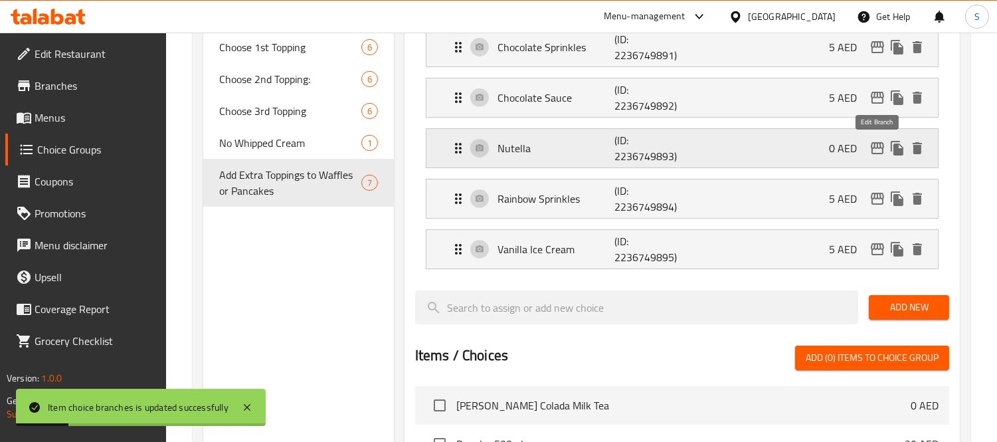
click at [878, 153] on icon "edit" at bounding box center [877, 148] width 16 height 16
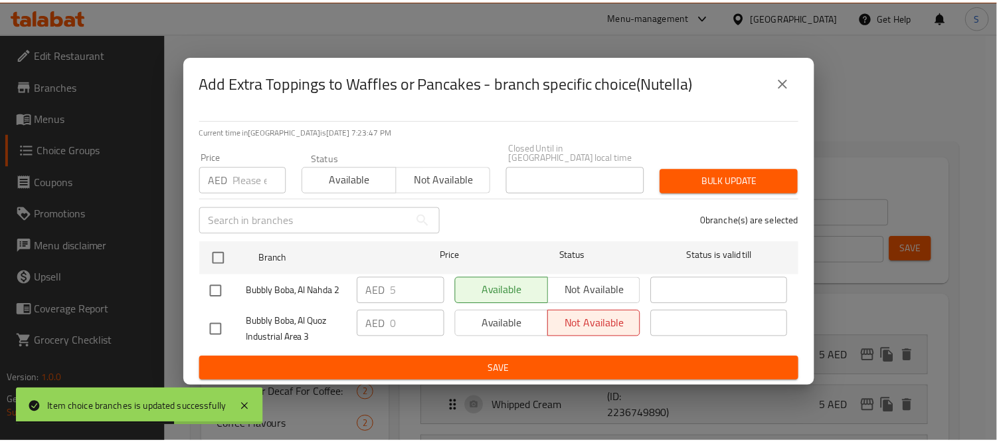
scroll to position [307, 0]
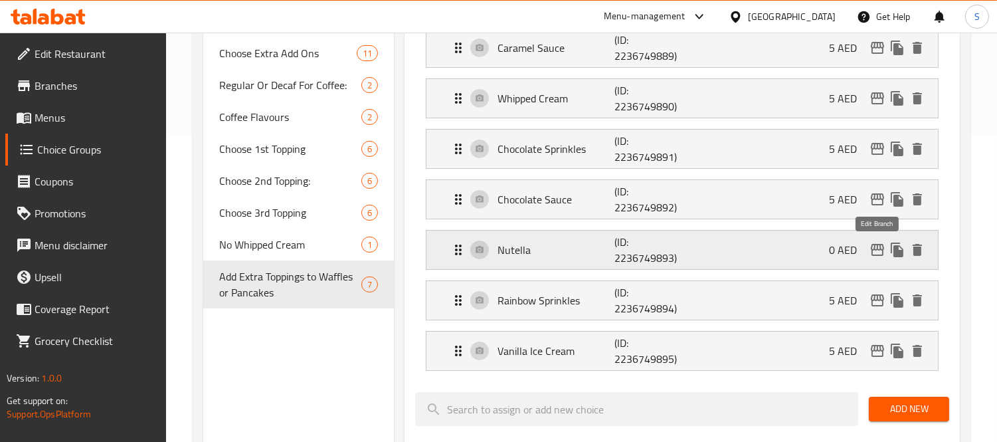
click at [871, 252] on icon "edit" at bounding box center [877, 250] width 16 height 16
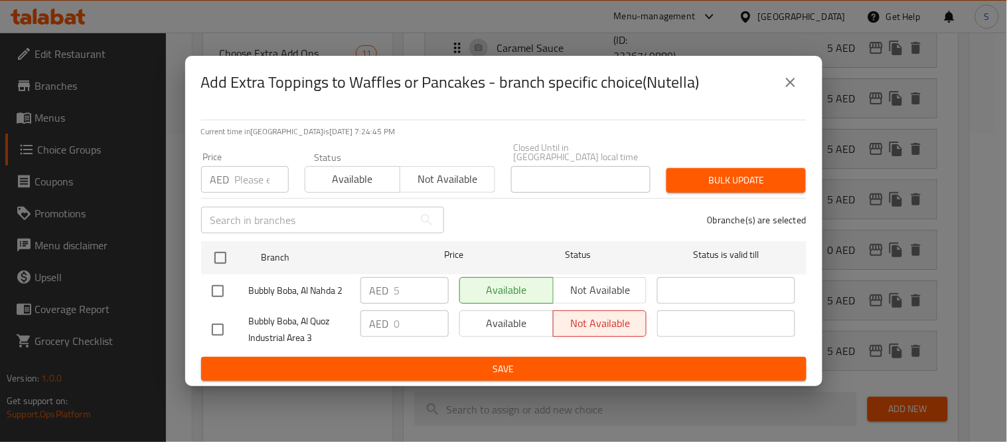
drag, startPoint x: 218, startPoint y: 330, endPoint x: 387, endPoint y: 383, distance: 176.7
click at [219, 329] on input "checkbox" at bounding box center [218, 329] width 28 height 28
checkbox input "true"
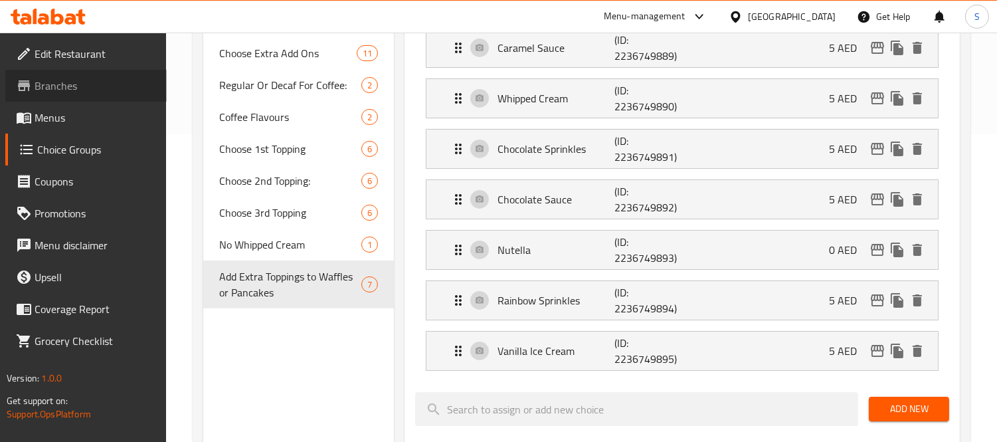
click at [137, 89] on span "Branches" at bounding box center [96, 86] width 122 height 16
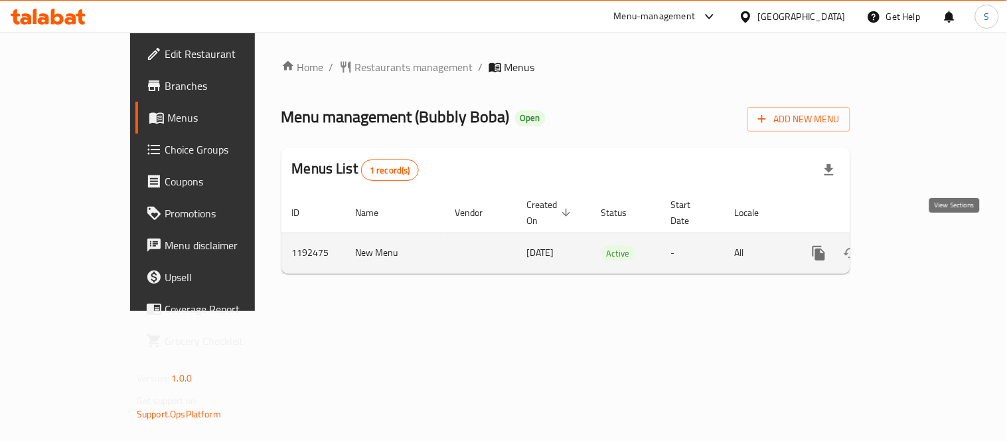
click at [921, 247] on icon "enhanced table" at bounding box center [915, 253] width 12 height 12
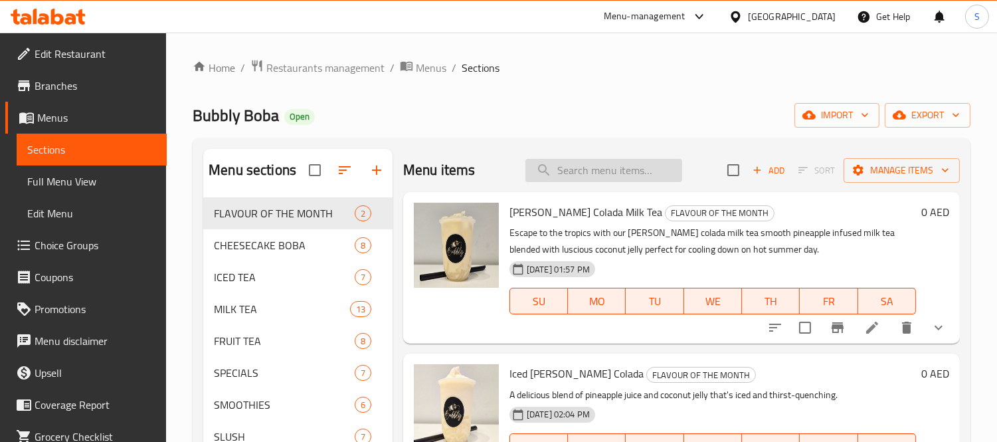
click at [615, 163] on input "search" at bounding box center [603, 170] width 157 height 23
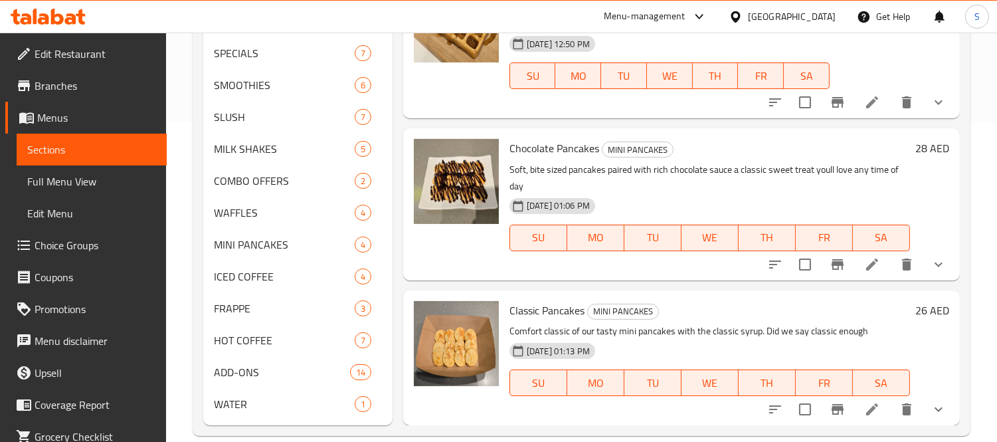
scroll to position [339, 0]
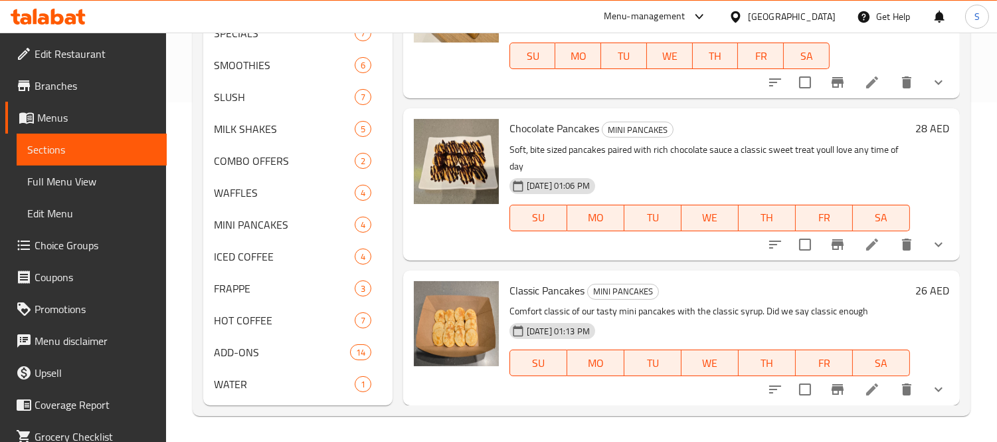
type input "classi"
click at [80, 242] on span "Choice Groups" at bounding box center [96, 245] width 122 height 16
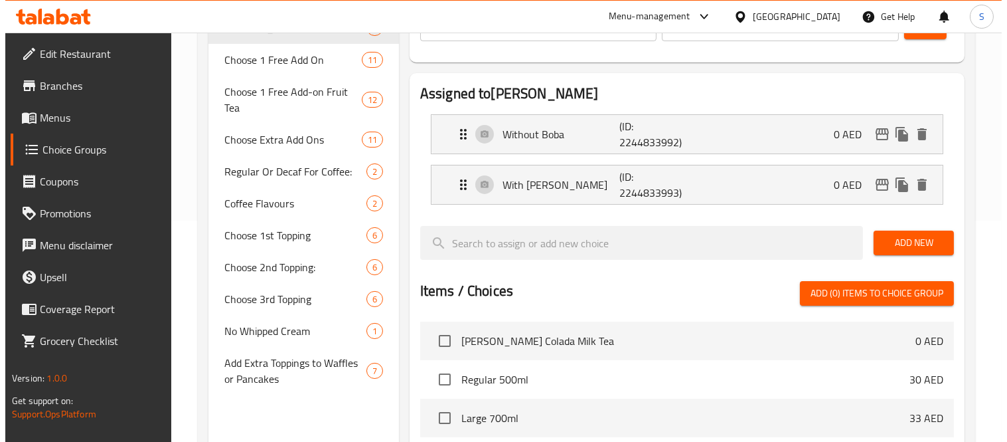
scroll to position [295, 0]
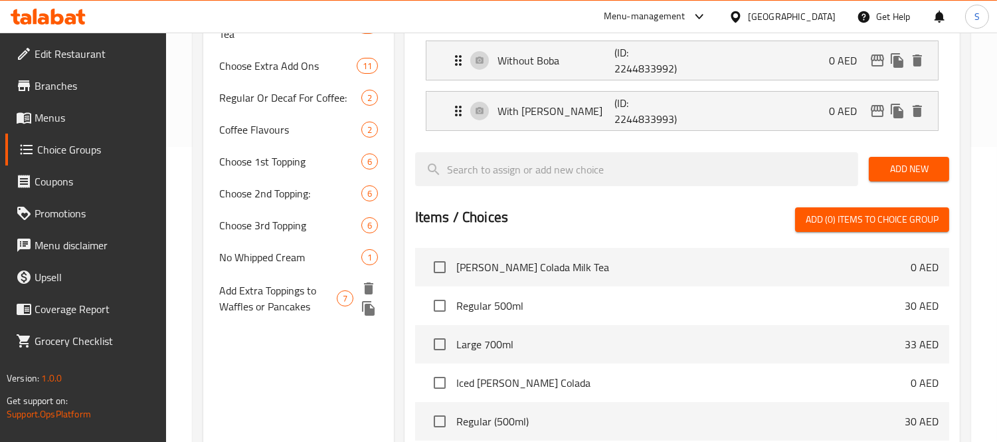
click at [301, 295] on span "Add Extra Toppings to Waffles or Pancakes" at bounding box center [278, 298] width 118 height 32
type input "Add Extra Toppings to Waffles or Pancakes"
type input "إضافة إضافات إلى الوافلز أو الفطائر"
type input "0"
type input "2"
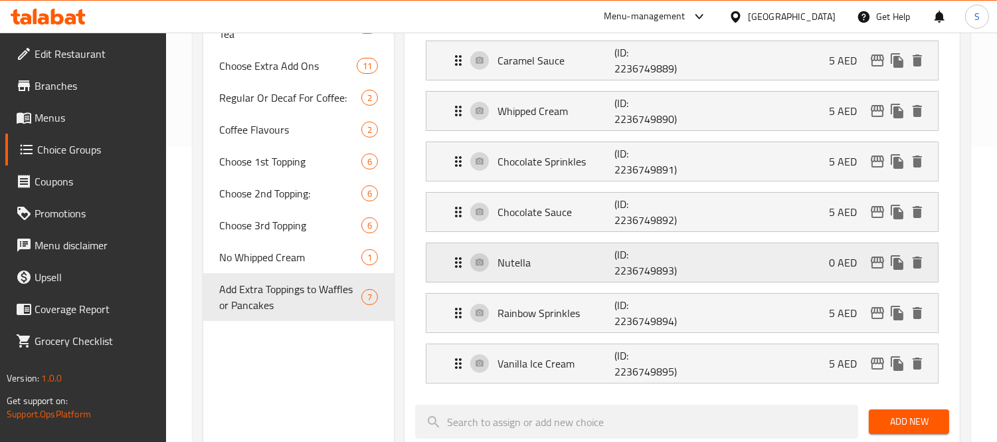
click at [768, 271] on div "Nutella (ID: 2236749893) 0 AED" at bounding box center [686, 262] width 472 height 39
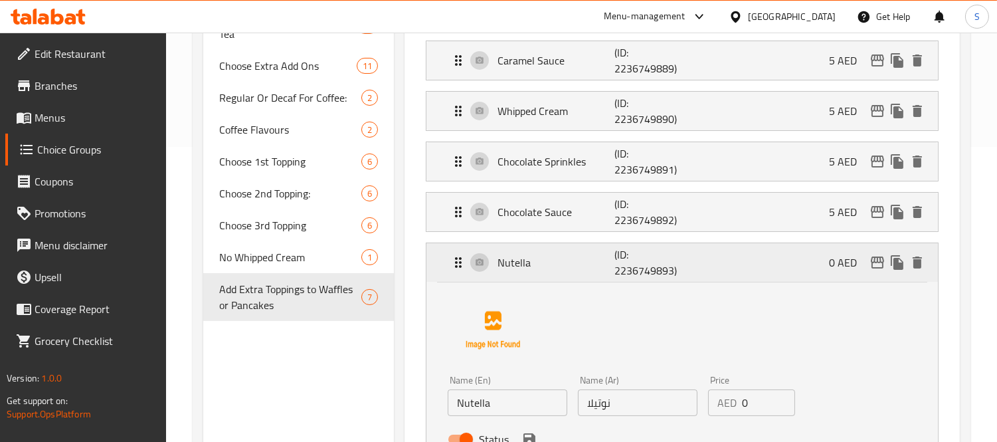
click at [880, 264] on icon "edit" at bounding box center [877, 262] width 16 height 16
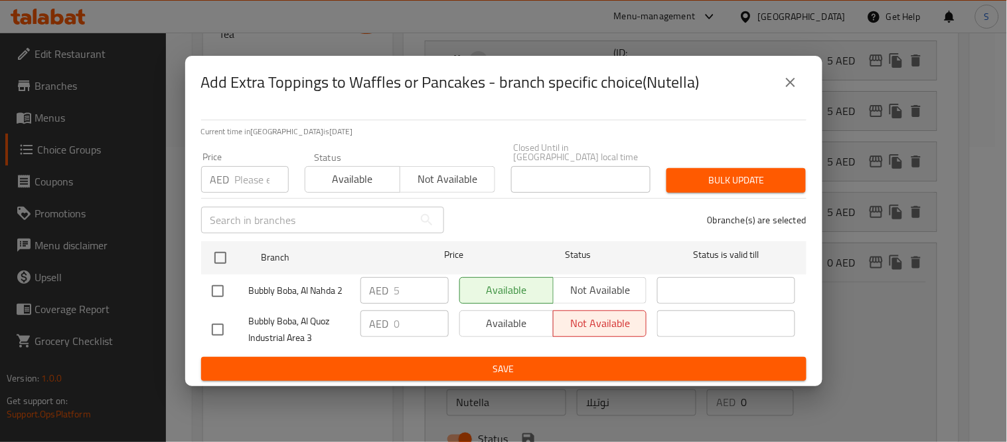
click at [483, 319] on div "Available Not available" at bounding box center [554, 323] width 188 height 27
drag, startPoint x: 211, startPoint y: 324, endPoint x: 221, endPoint y: 327, distance: 11.1
click at [213, 324] on input "checkbox" at bounding box center [218, 329] width 28 height 28
checkbox input "true"
click at [523, 322] on span "Available" at bounding box center [507, 322] width 83 height 19
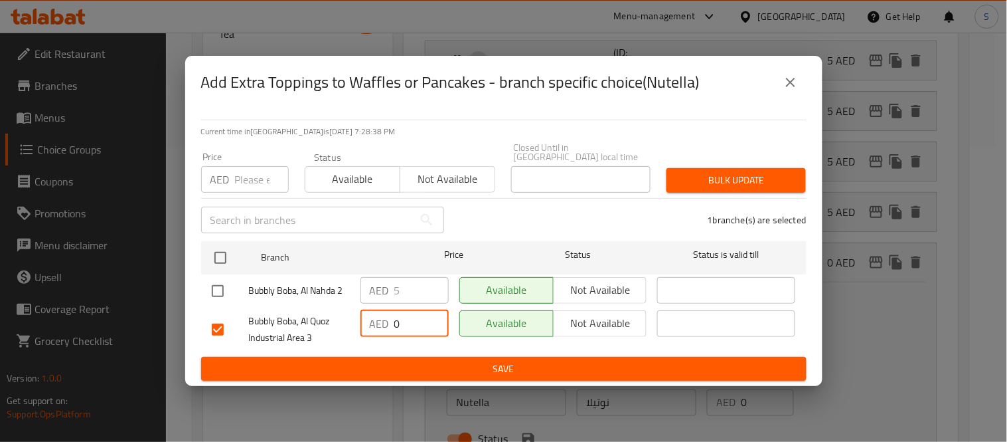
drag, startPoint x: 416, startPoint y: 319, endPoint x: 373, endPoint y: 321, distance: 43.9
click at [373, 321] on div "AED 0 ​" at bounding box center [405, 323] width 88 height 27
type input "5"
click at [499, 369] on span "Save" at bounding box center [504, 369] width 584 height 17
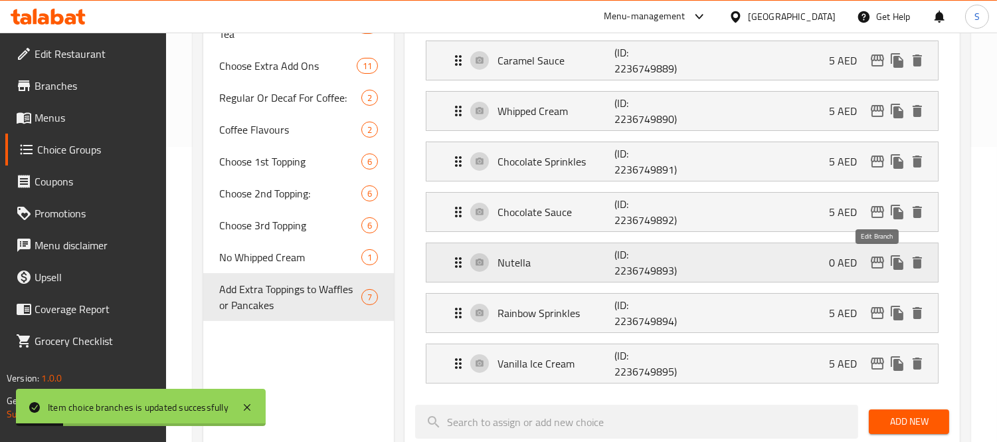
click at [879, 262] on icon "edit" at bounding box center [877, 262] width 13 height 12
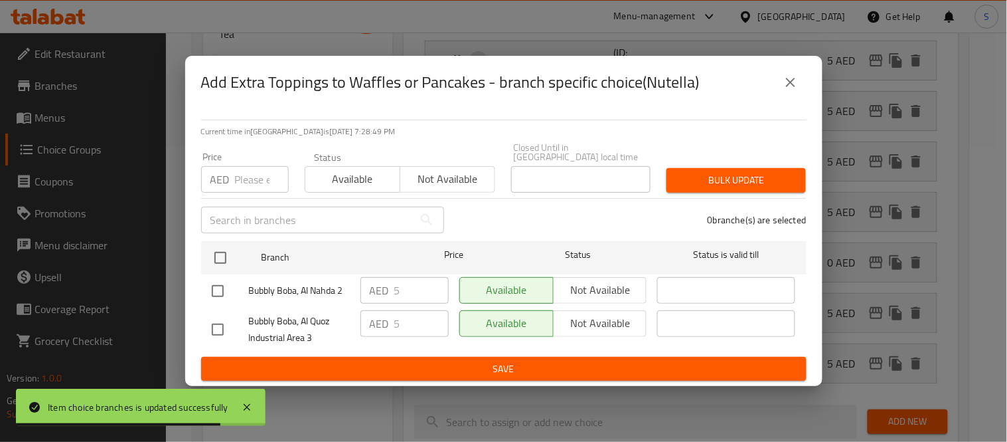
click at [741, 187] on span "Bulk update" at bounding box center [736, 180] width 118 height 17
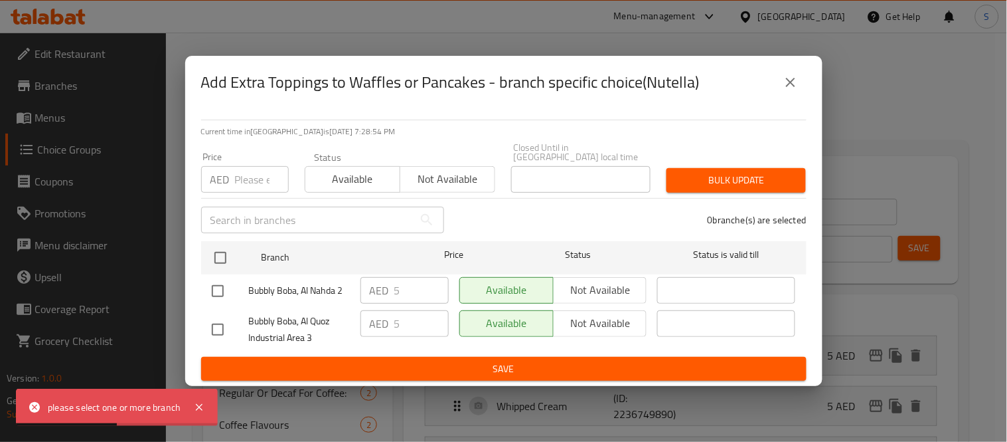
scroll to position [307, 0]
